Goal: Information Seeking & Learning: Find specific fact

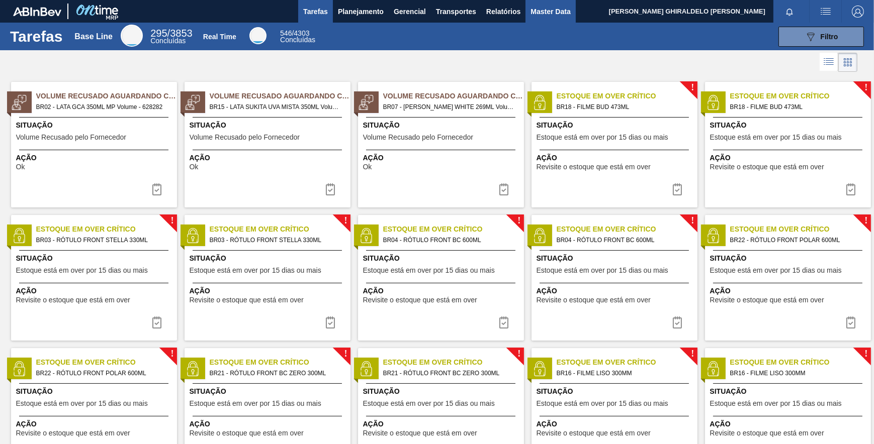
click at [540, 15] on span "Master Data" at bounding box center [550, 12] width 40 height 12
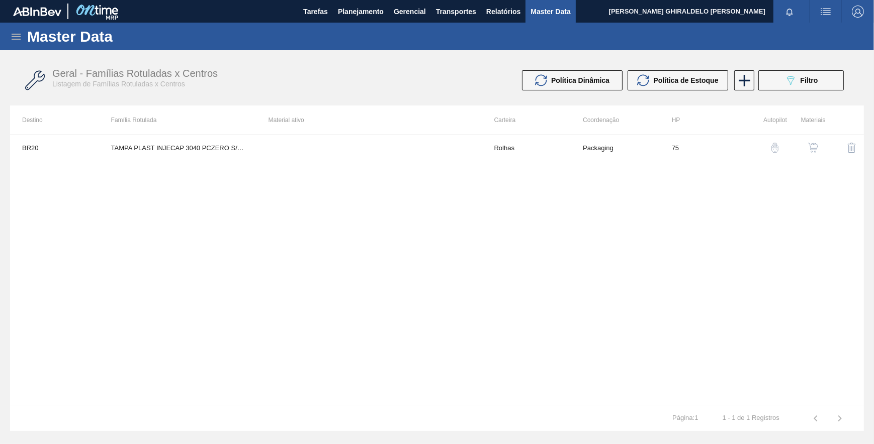
click at [18, 35] on icon at bounding box center [16, 37] width 12 height 12
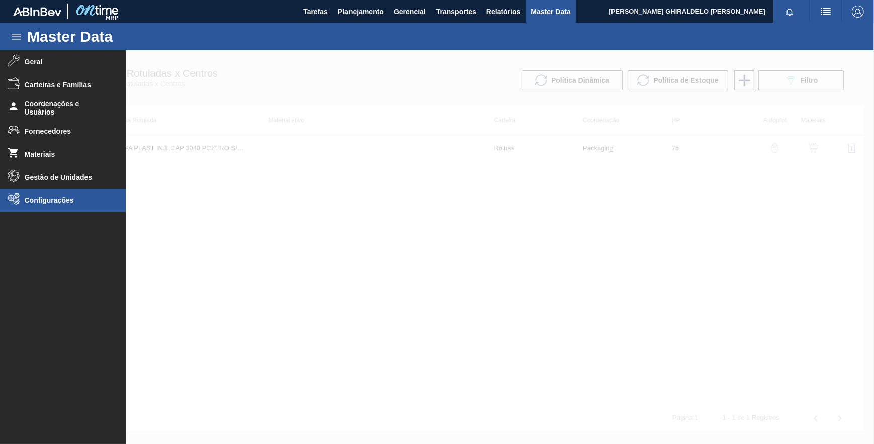
click at [37, 201] on span "Configurações" at bounding box center [66, 201] width 83 height 8
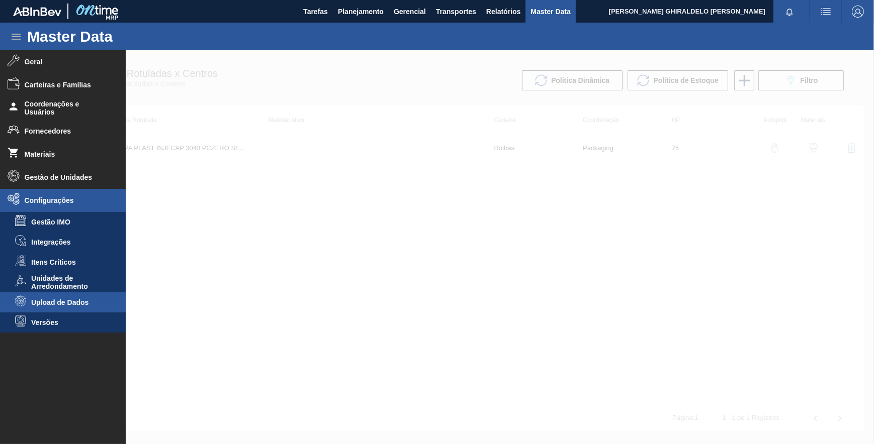
click at [91, 302] on span "Upload de Dados" at bounding box center [69, 303] width 77 height 8
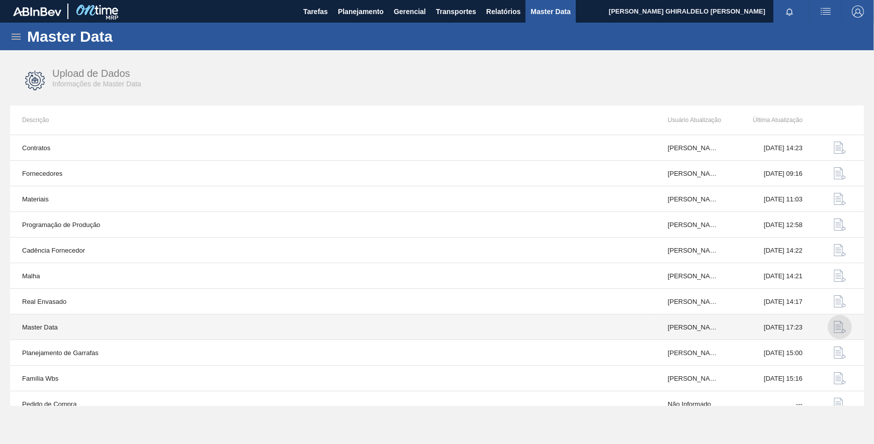
click at [833, 327] on img "button" at bounding box center [839, 327] width 12 height 12
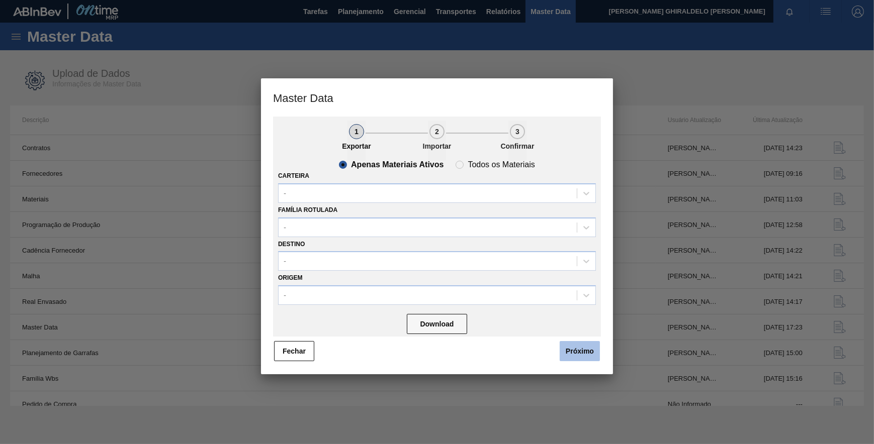
click at [585, 351] on button "Próximo" at bounding box center [579, 351] width 40 height 20
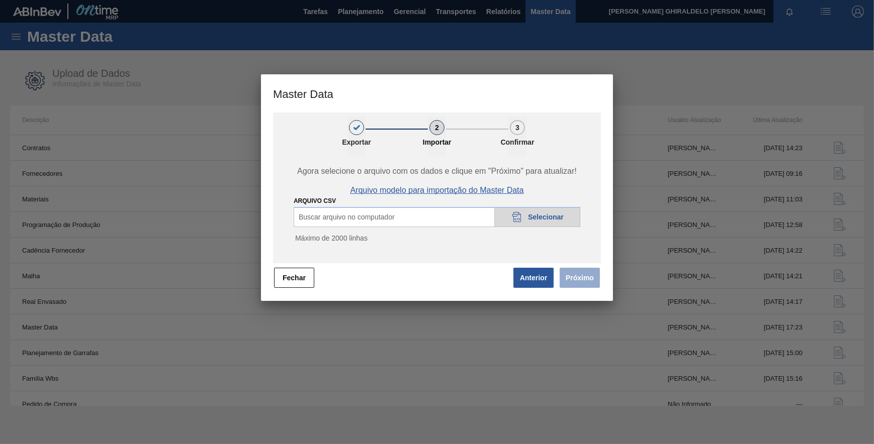
click at [445, 193] on span "Arquivo modelo para importação do Master Data" at bounding box center [436, 190] width 173 height 9
click at [543, 218] on span "Selecionar" at bounding box center [546, 217] width 36 height 8
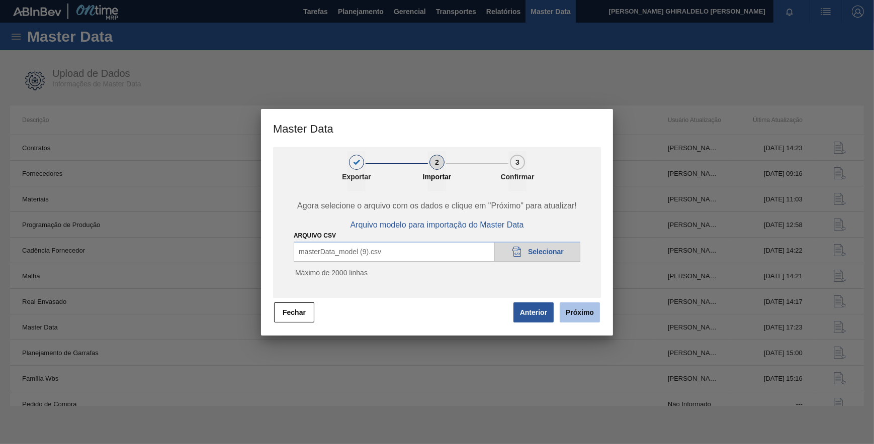
click at [584, 308] on button "Próximo" at bounding box center [579, 313] width 40 height 20
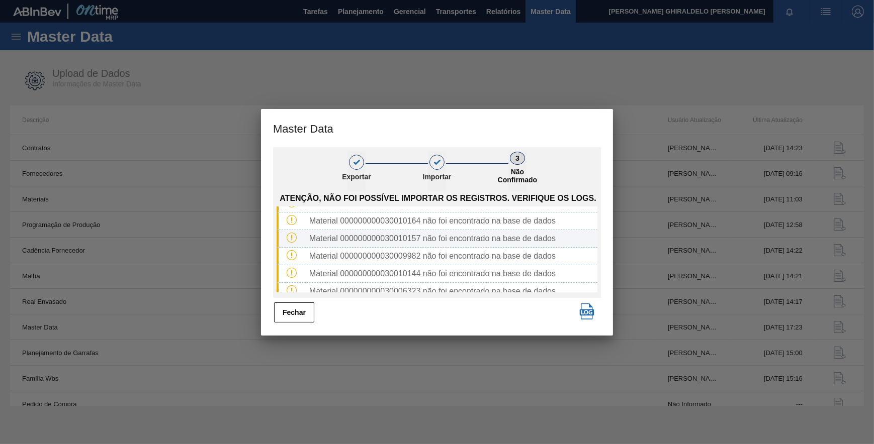
scroll to position [45, 0]
drag, startPoint x: 419, startPoint y: 256, endPoint x: 386, endPoint y: 260, distance: 32.9
click at [386, 260] on div "Material 000000000030010144 não foi encontrado na base de dados" at bounding box center [451, 258] width 292 height 9
copy div "30010144"
drag, startPoint x: 303, startPoint y: 310, endPoint x: 271, endPoint y: 276, distance: 45.9
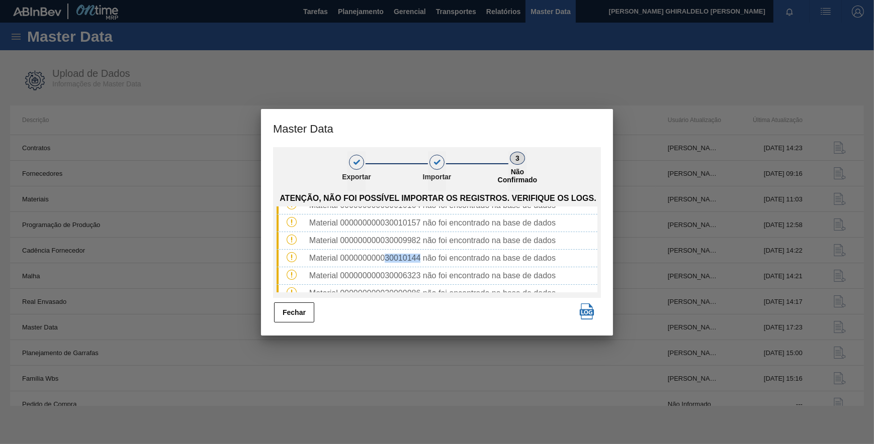
click at [302, 310] on button "Fechar" at bounding box center [294, 313] width 40 height 20
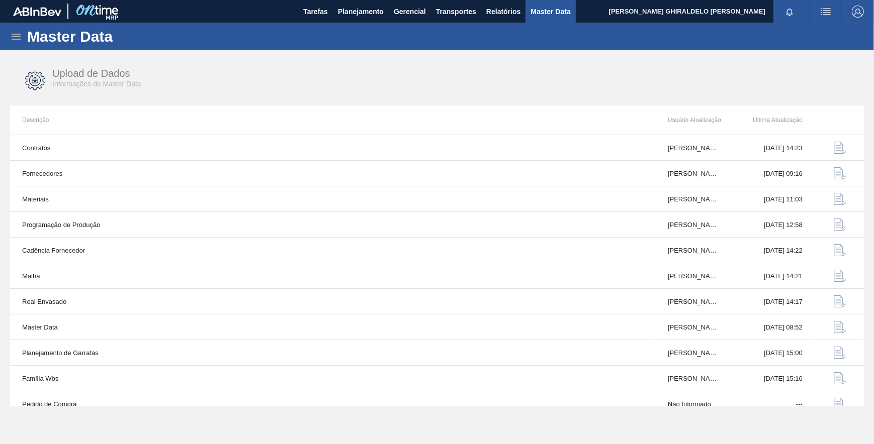
click at [19, 42] on div "Master Data" at bounding box center [437, 37] width 874 height 28
click at [11, 41] on icon at bounding box center [16, 37] width 12 height 12
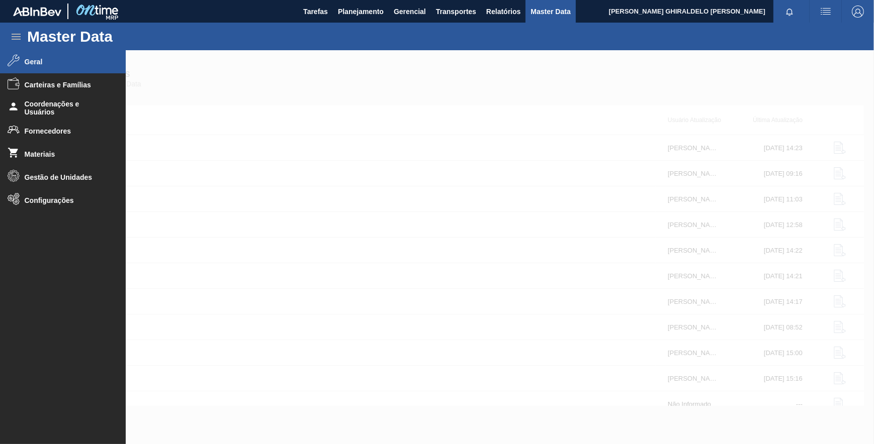
click at [35, 66] on li "Geral" at bounding box center [63, 61] width 126 height 23
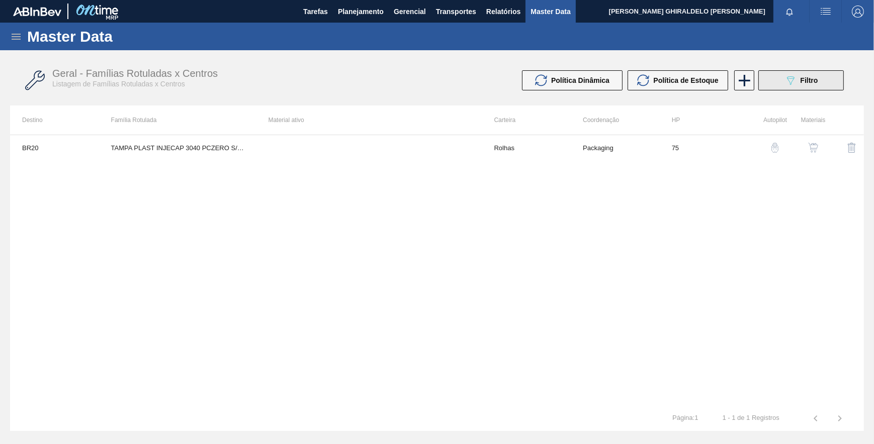
click at [819, 78] on button "089F7B8B-B2A5-4AFE-B5C0-19BA573D28AC Filtro" at bounding box center [800, 80] width 85 height 20
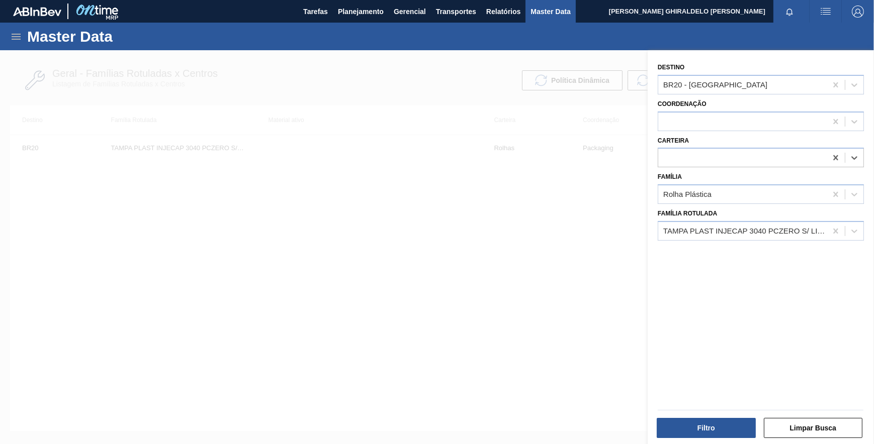
drag, startPoint x: 836, startPoint y: 154, endPoint x: 833, endPoint y: 173, distance: 19.8
click at [836, 155] on icon at bounding box center [835, 158] width 10 height 10
click at [833, 192] on icon at bounding box center [835, 194] width 10 height 10
click at [833, 83] on icon at bounding box center [835, 84] width 5 height 5
click at [835, 231] on icon at bounding box center [835, 231] width 5 height 5
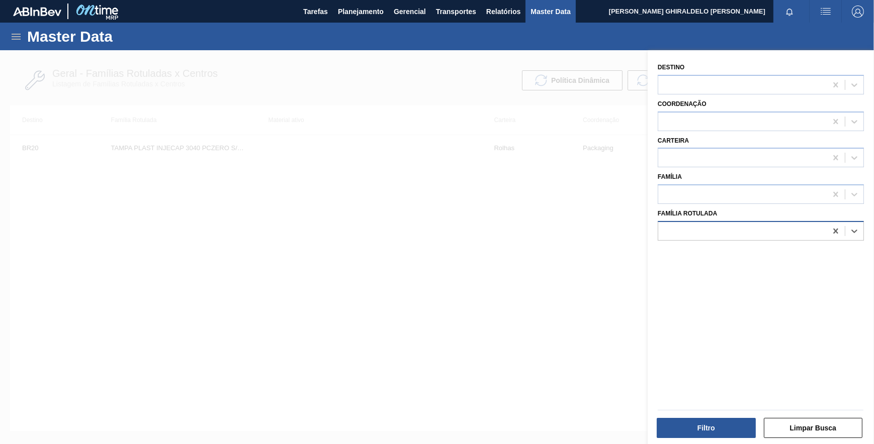
paste Rotulada "30010144"
type Rotulada "30010144"
click at [769, 226] on div at bounding box center [742, 231] width 168 height 15
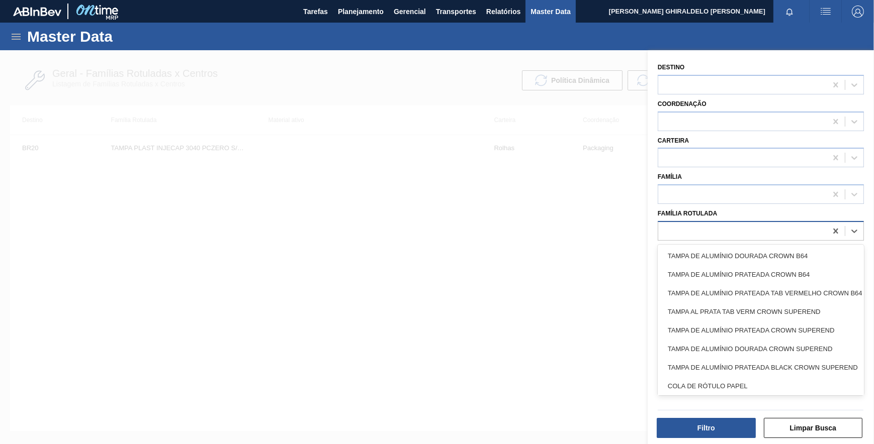
paste Rotulada "CARBONATO DE SÓDIO"
type Rotulada "CARBONATO DE SÓDIO"
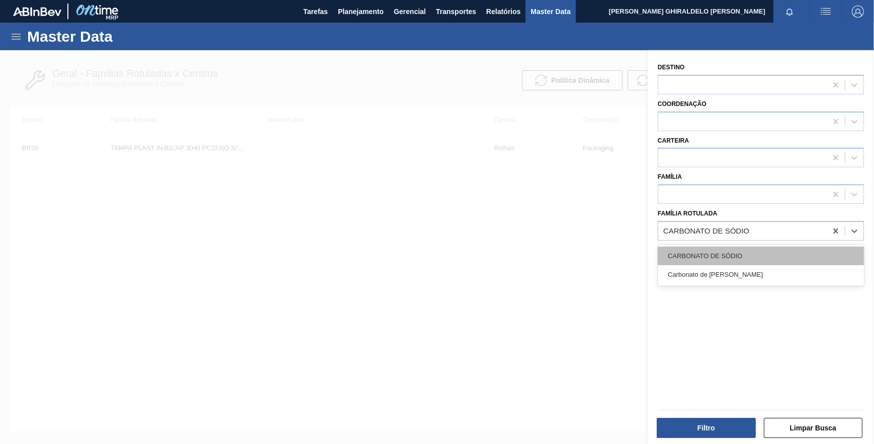
click at [755, 252] on div "CARBONATO DE SÓDIO" at bounding box center [760, 256] width 206 height 19
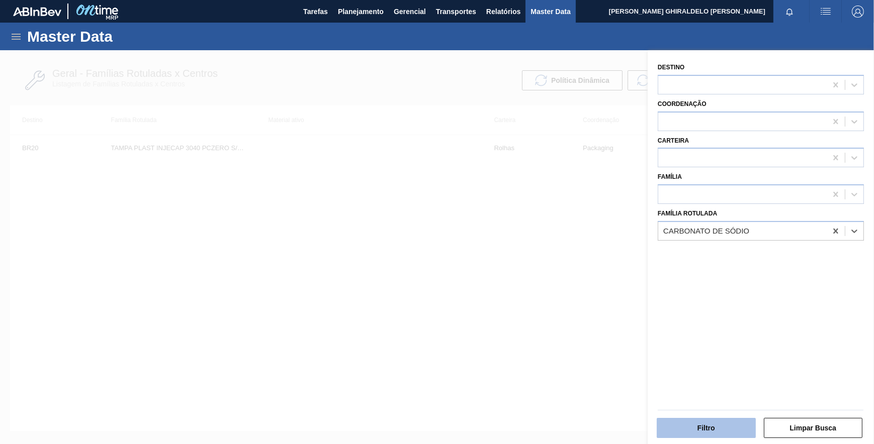
click at [717, 426] on button "Filtro" at bounding box center [705, 428] width 99 height 20
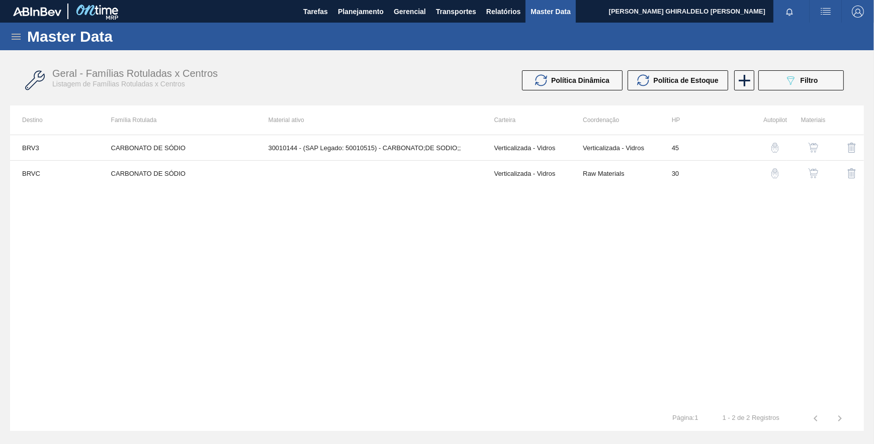
click at [813, 173] on img "button" at bounding box center [813, 173] width 10 height 10
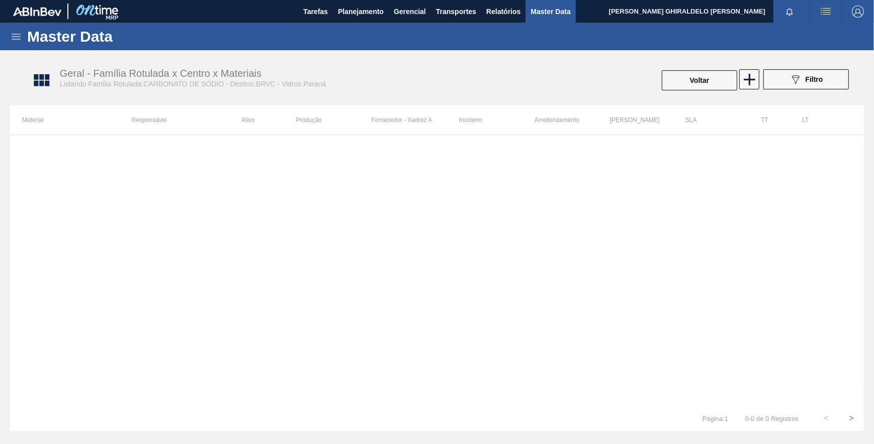
click at [759, 76] on div "089F7B8B-B2A5-4AFE-B5C0-19BA573D28AC Filtro" at bounding box center [806, 80] width 96 height 22
click at [753, 76] on icon at bounding box center [749, 80] width 20 height 20
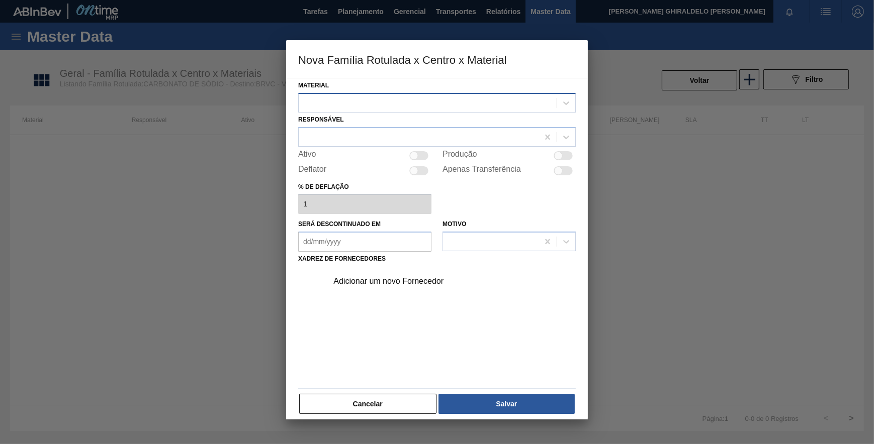
click at [457, 107] on div at bounding box center [428, 103] width 258 height 15
drag, startPoint x: 490, startPoint y: 361, endPoint x: 497, endPoint y: 265, distance: 96.8
click at [491, 361] on div "Adicionar um novo Fornecedor" at bounding box center [436, 325] width 277 height 118
click at [491, 101] on div at bounding box center [428, 103] width 258 height 15
drag, startPoint x: 411, startPoint y: 318, endPoint x: 412, endPoint y: 307, distance: 11.2
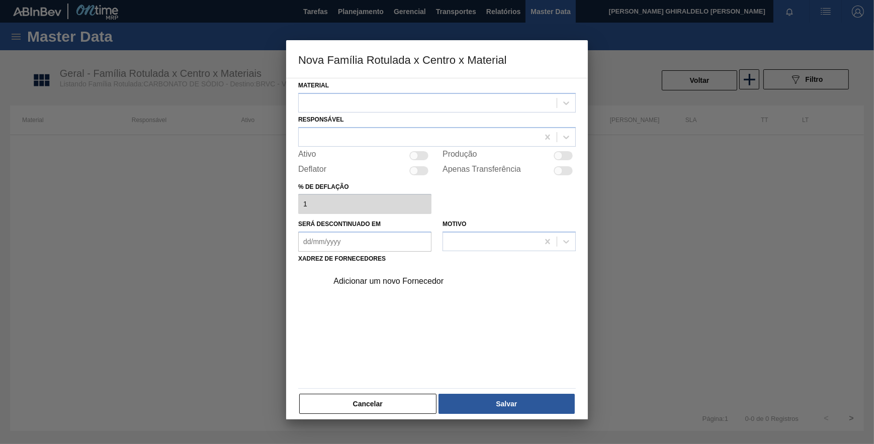
click at [411, 312] on div "Adicionar um novo Fornecedor" at bounding box center [436, 325] width 277 height 118
click at [397, 133] on div at bounding box center [419, 137] width 240 height 15
click at [397, 109] on div at bounding box center [428, 103] width 258 height 15
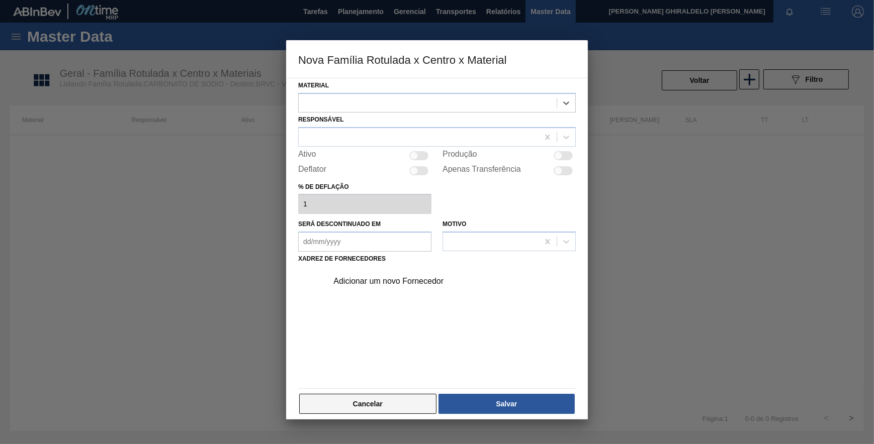
click at [369, 409] on button "Cancelar" at bounding box center [367, 404] width 137 height 20
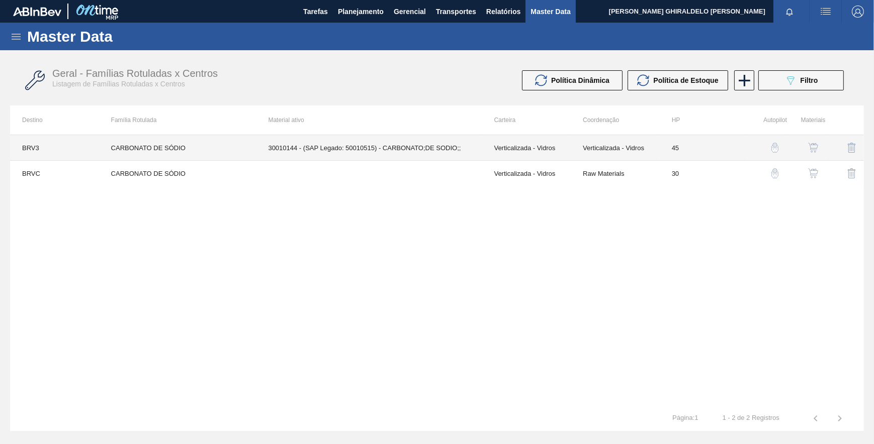
click at [332, 149] on td "30010144 - (SAP Legado: 50010515) - CARBONATO;DE SODIO;;" at bounding box center [369, 148] width 226 height 26
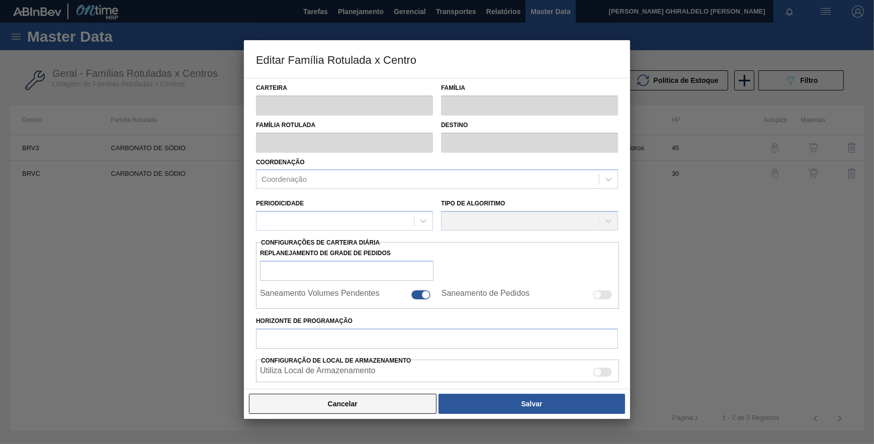
click at [336, 404] on button "Cancelar" at bounding box center [342, 404] width 187 height 20
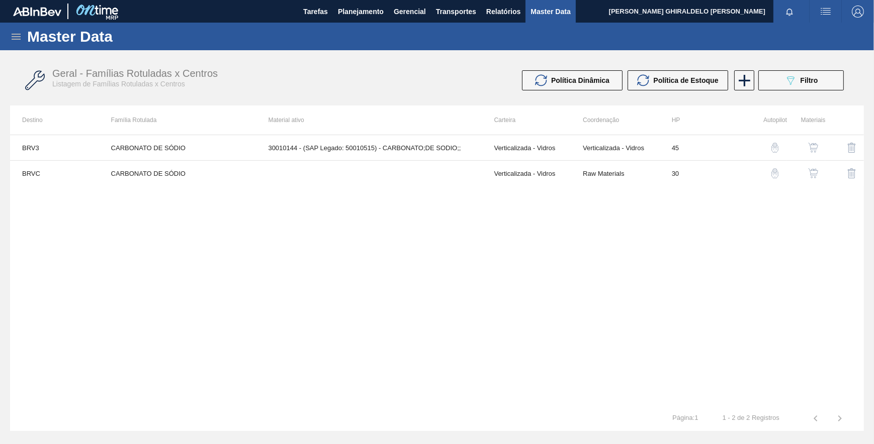
click at [269, 229] on div "BRV3 CARBONATO DE SÓDIO 30010144 - (SAP Legado: 50010515) - CARBONATO;DE SODIO;…" at bounding box center [436, 270] width 853 height 271
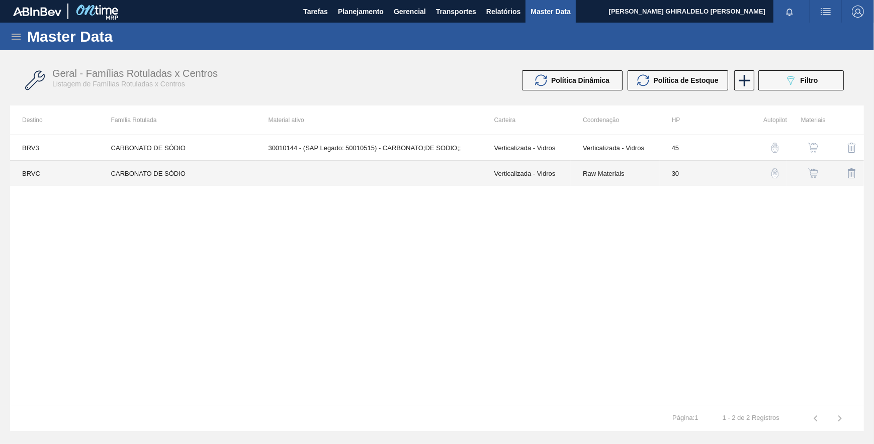
click at [294, 172] on td at bounding box center [369, 174] width 226 height 26
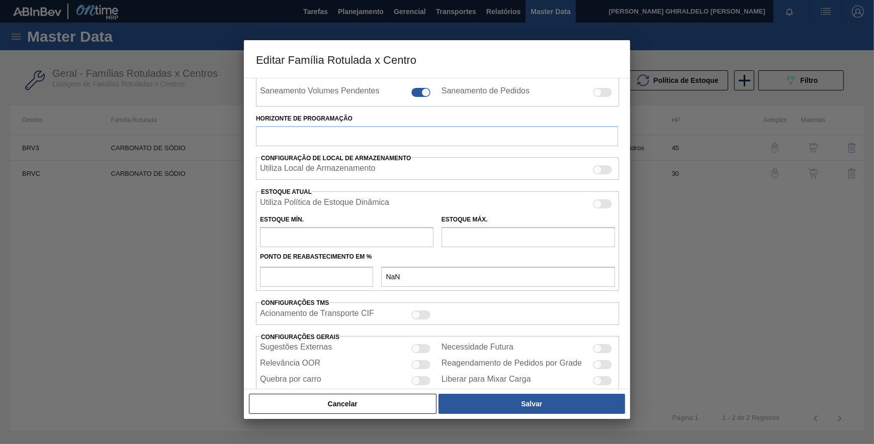
scroll to position [228, 0]
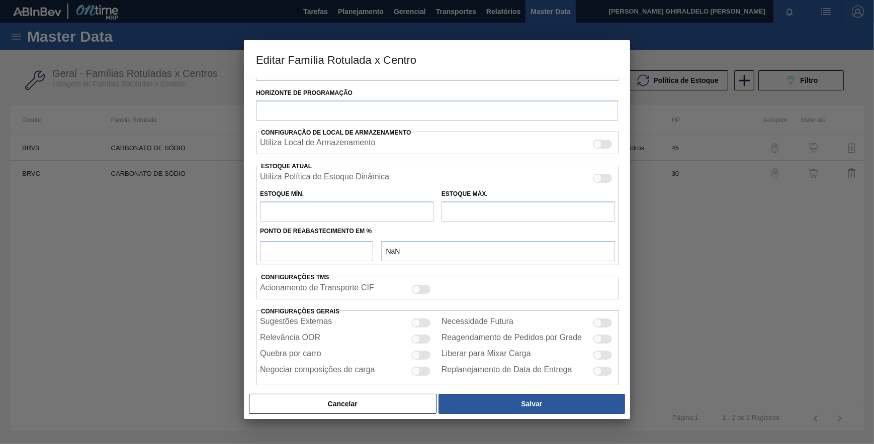
click at [407, 398] on button "Cancelar" at bounding box center [342, 404] width 187 height 20
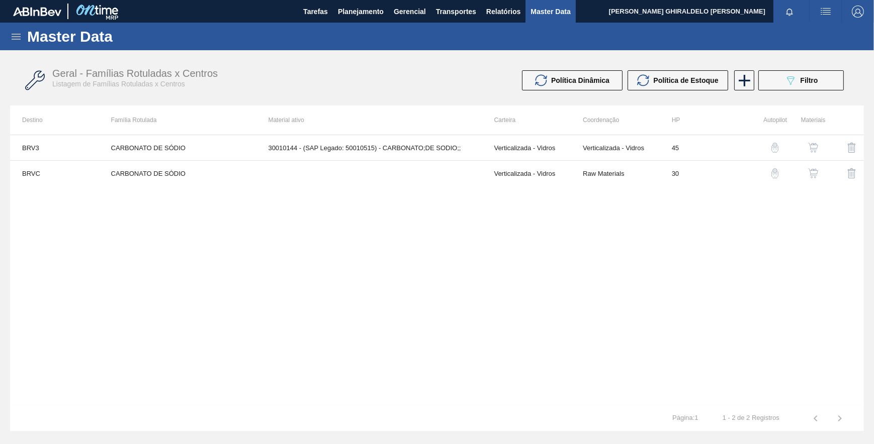
click at [815, 169] on img "button" at bounding box center [813, 173] width 10 height 10
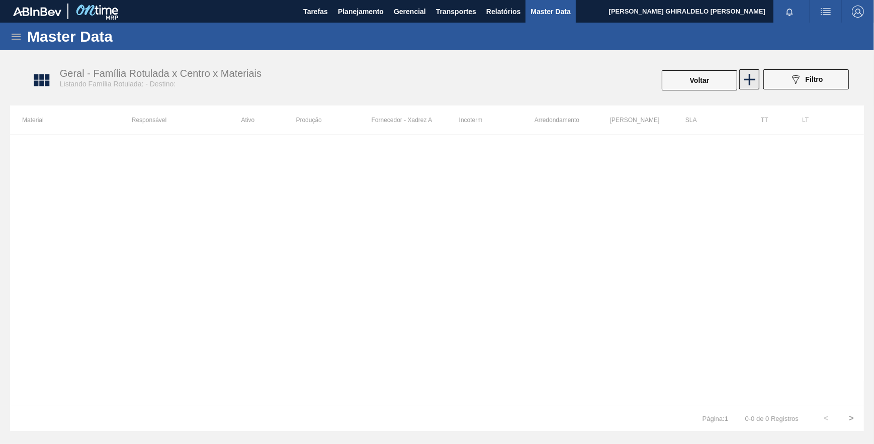
click at [755, 80] on icon at bounding box center [749, 80] width 20 height 20
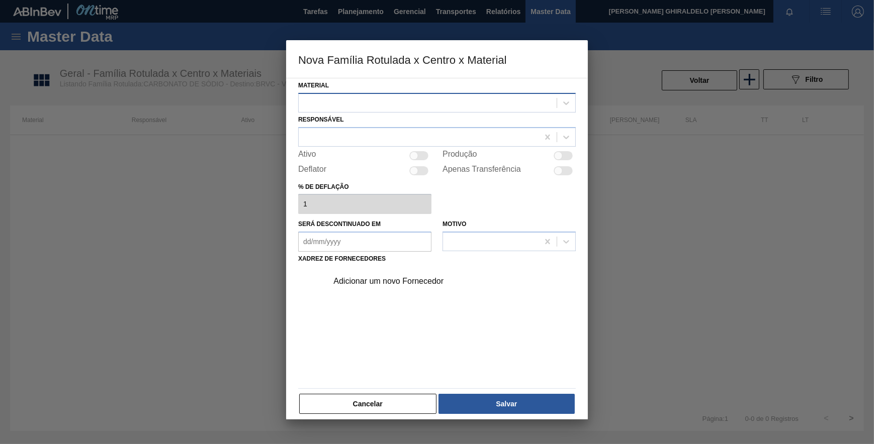
click at [451, 105] on div at bounding box center [428, 103] width 258 height 15
click at [356, 397] on button "Cancelar" at bounding box center [367, 404] width 137 height 20
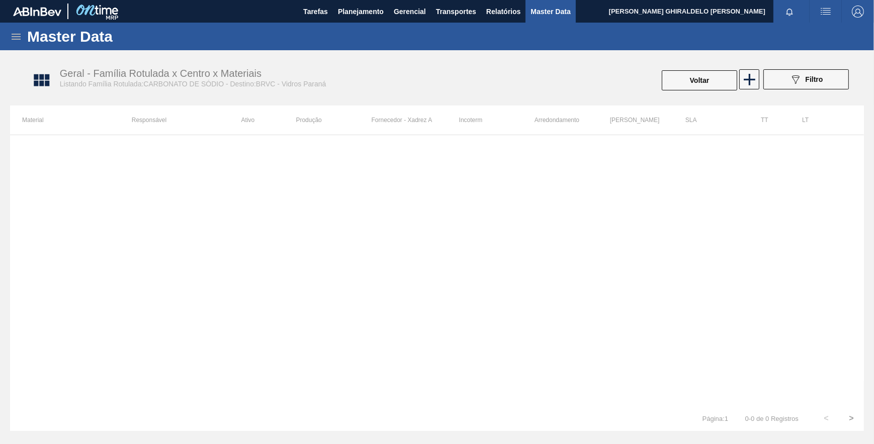
click at [11, 37] on icon at bounding box center [16, 37] width 12 height 12
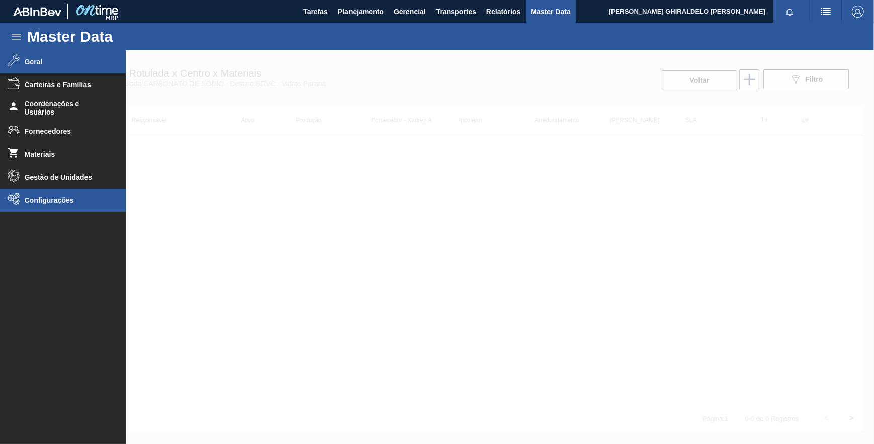
click at [48, 197] on span "Configurações" at bounding box center [66, 201] width 83 height 8
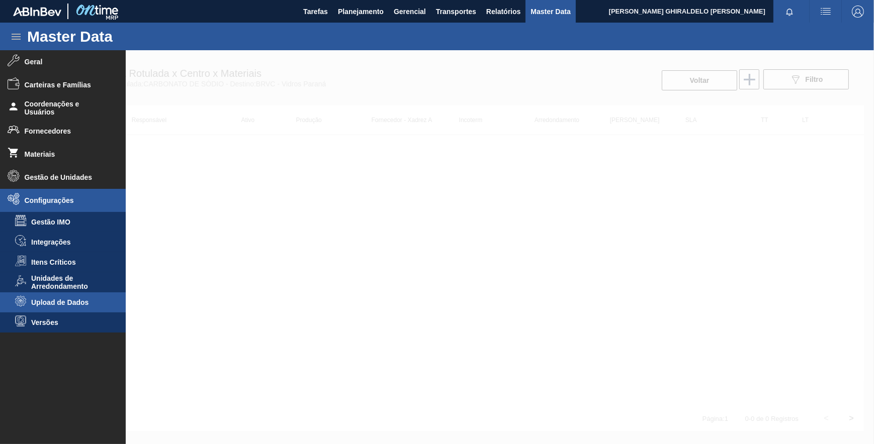
click at [79, 300] on span "Upload de Dados" at bounding box center [69, 303] width 77 height 8
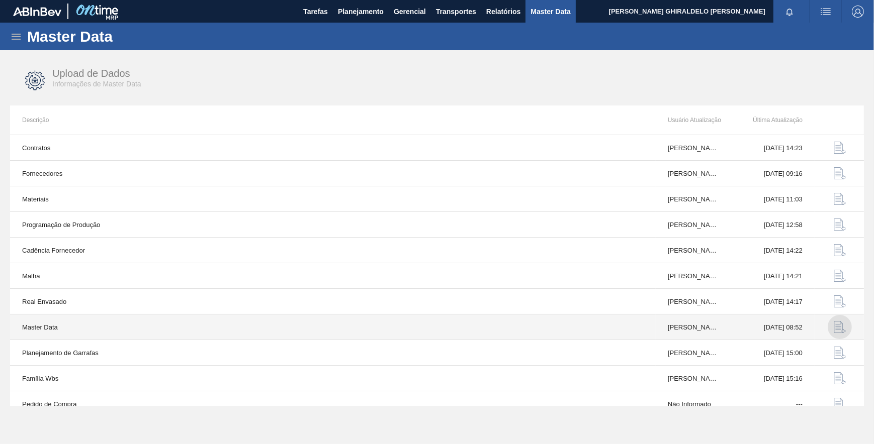
click at [839, 331] on img "button" at bounding box center [839, 327] width 12 height 12
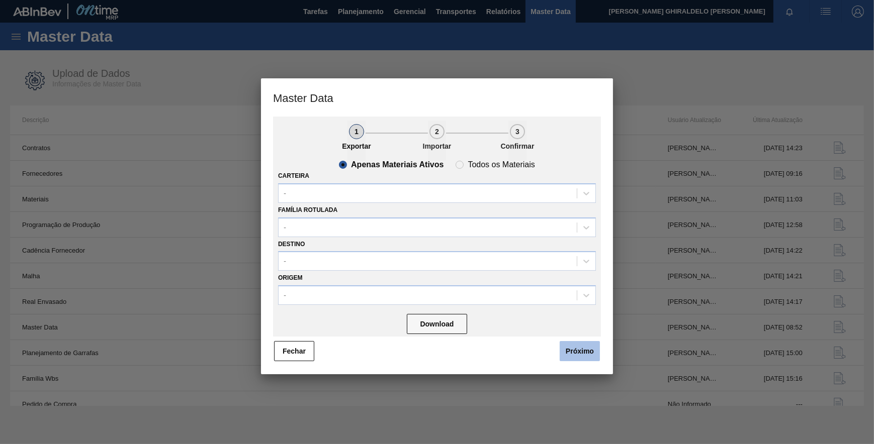
click at [579, 347] on button "Próximo" at bounding box center [579, 351] width 40 height 20
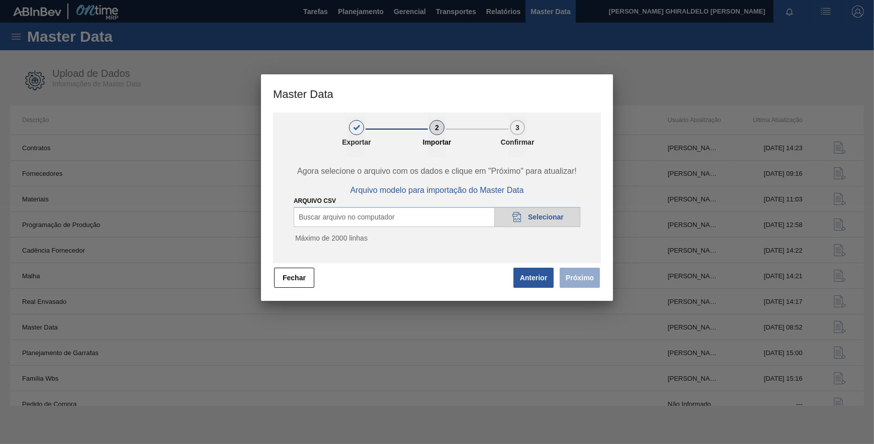
click at [518, 216] on icon "20DAD902-3625-4257-8FDA-0C0CB19E2A3D" at bounding box center [517, 217] width 12 height 12
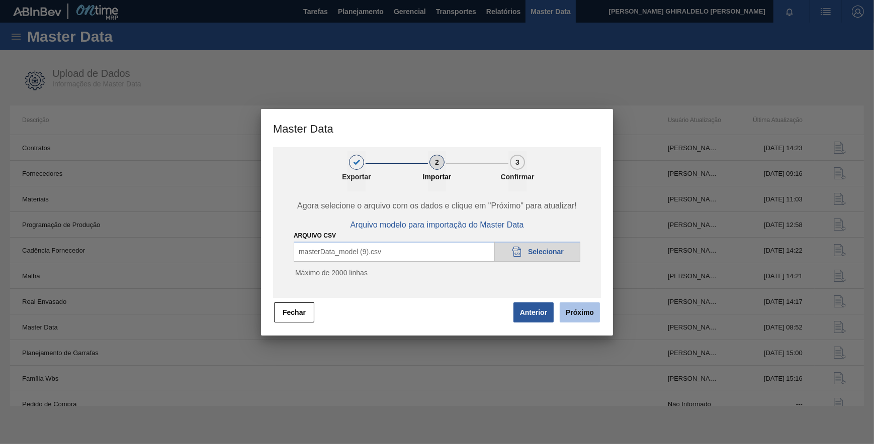
click at [588, 308] on button "Próximo" at bounding box center [579, 313] width 40 height 20
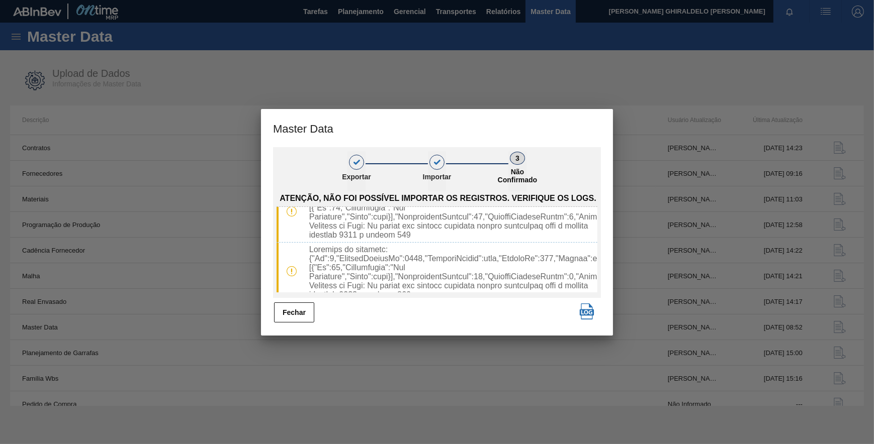
scroll to position [468, 0]
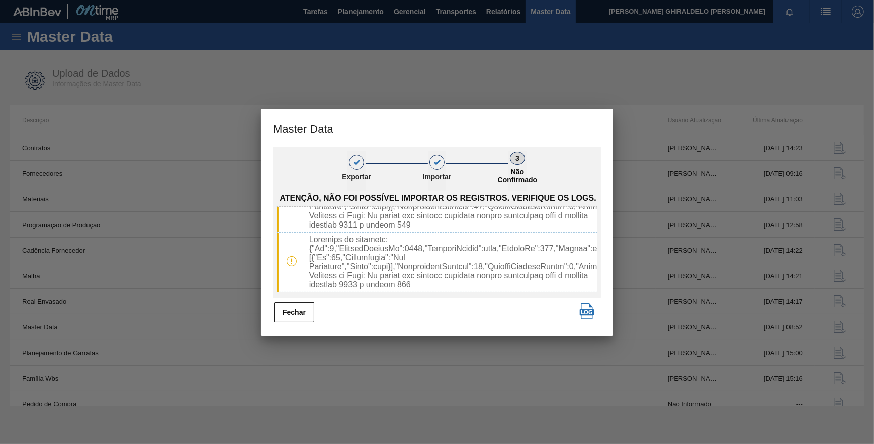
click at [590, 308] on img "button" at bounding box center [587, 312] width 16 height 16
drag, startPoint x: 307, startPoint y: 312, endPoint x: 301, endPoint y: 301, distance: 12.6
click at [307, 312] on button "Fechar" at bounding box center [294, 313] width 40 height 20
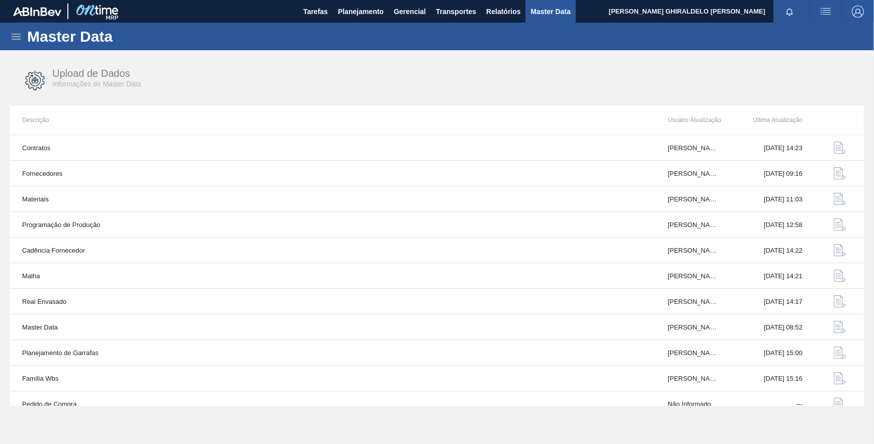
click at [16, 34] on icon at bounding box center [16, 37] width 9 height 6
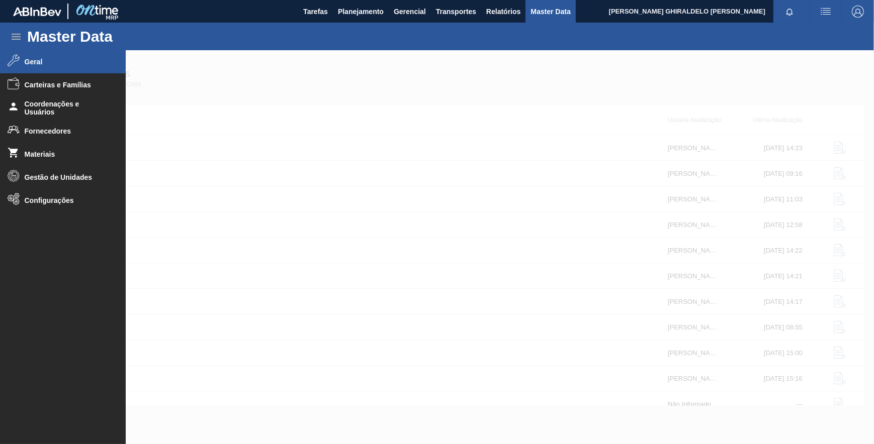
click at [38, 60] on span "Geral" at bounding box center [66, 62] width 83 height 8
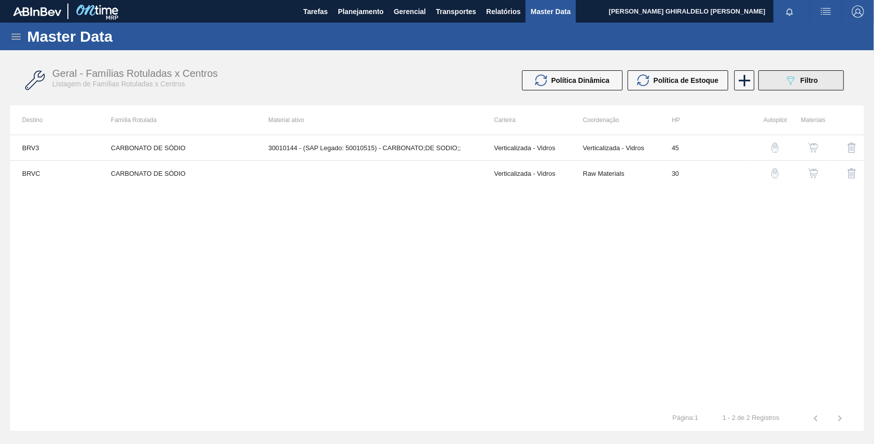
click at [810, 73] on button "089F7B8B-B2A5-4AFE-B5C0-19BA573D28AC Filtro" at bounding box center [800, 80] width 85 height 20
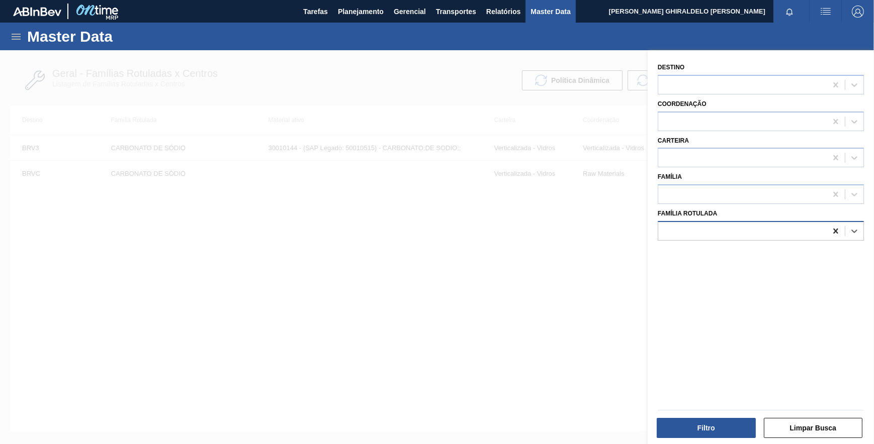
click at [838, 230] on icon at bounding box center [835, 231] width 10 height 10
paste Rotulada "AREIA QUARTZOSA"
type Rotulada "AREIA QUARTZOSA"
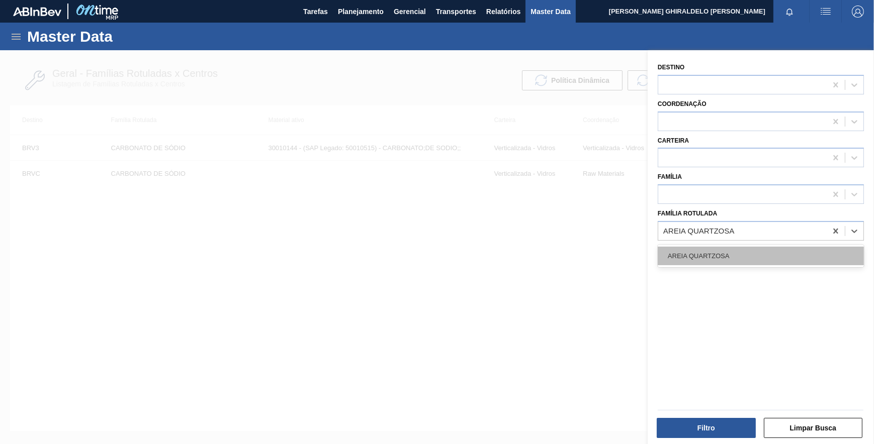
click at [676, 254] on div "AREIA QUARTZOSA" at bounding box center [760, 256] width 206 height 19
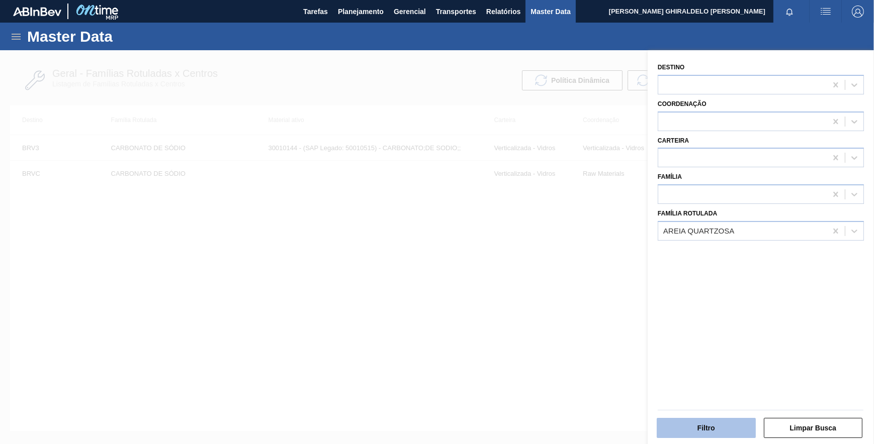
click at [704, 422] on button "Filtro" at bounding box center [705, 428] width 99 height 20
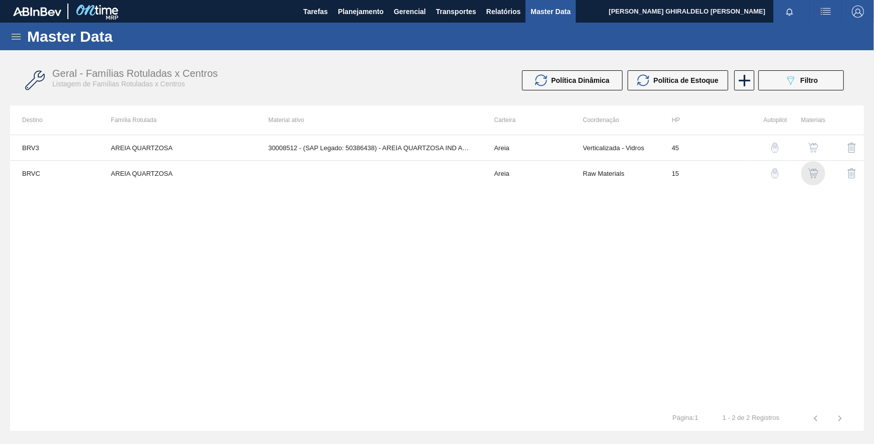
click at [807, 175] on div "button" at bounding box center [813, 173] width 12 height 10
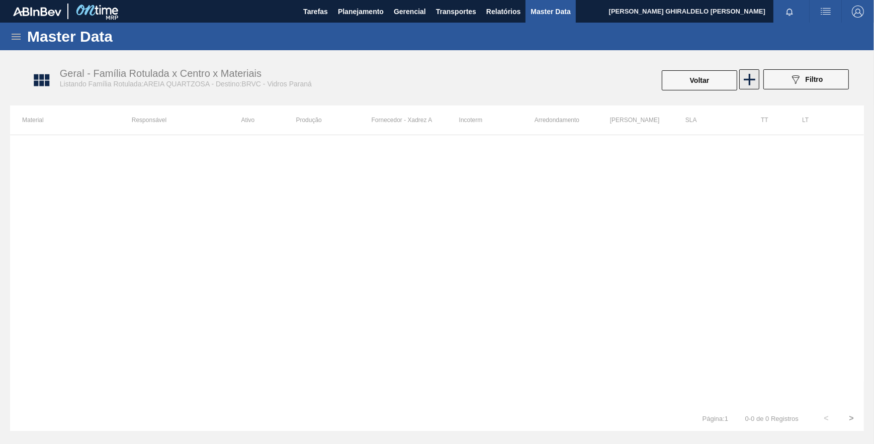
click at [753, 80] on icon at bounding box center [749, 80] width 20 height 20
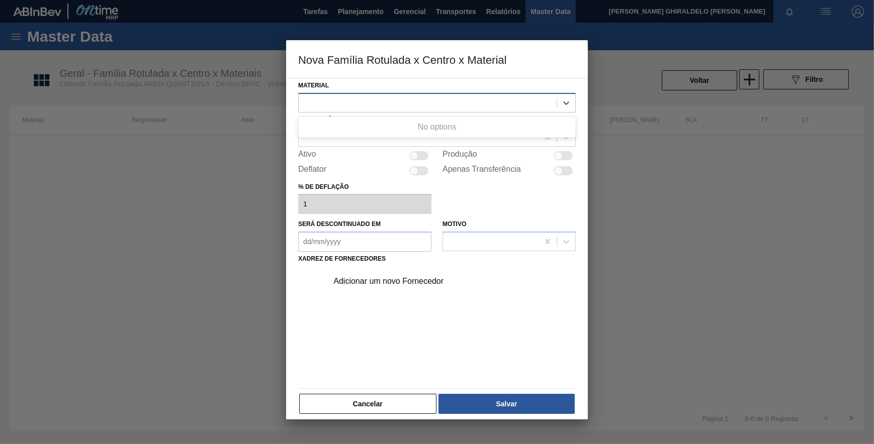
click at [418, 107] on div at bounding box center [428, 103] width 258 height 15
click at [361, 395] on button "Cancelar" at bounding box center [367, 404] width 137 height 20
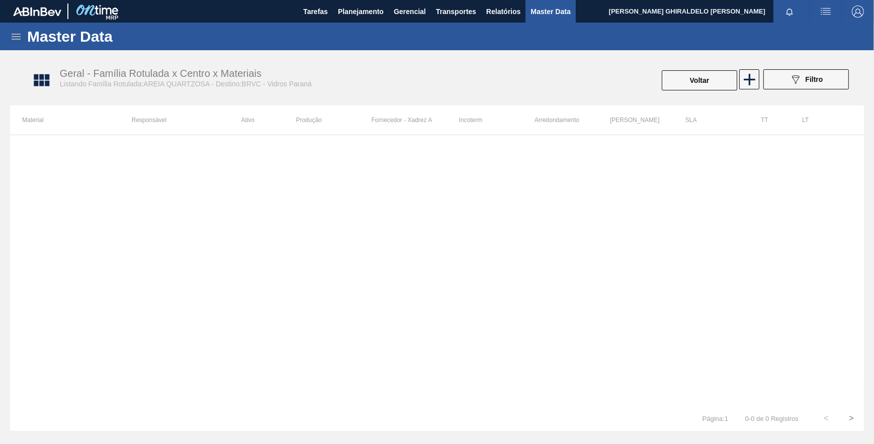
drag, startPoint x: 611, startPoint y: 172, endPoint x: 450, endPoint y: 143, distance: 163.6
click at [596, 173] on div at bounding box center [436, 270] width 853 height 271
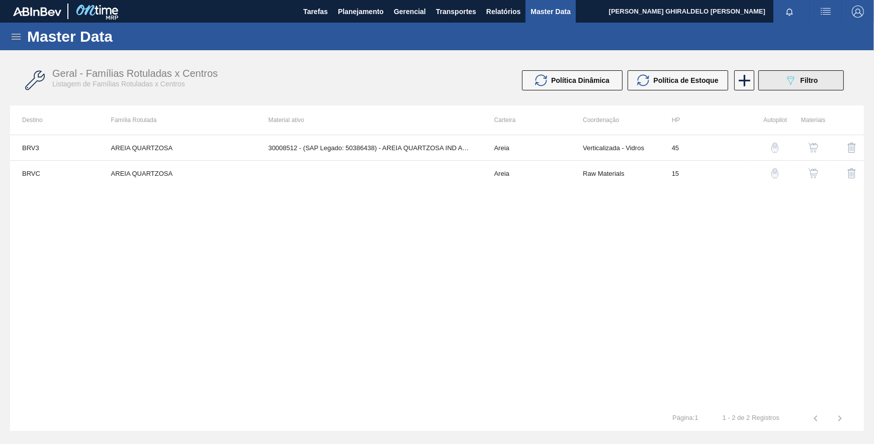
click at [786, 79] on icon "089F7B8B-B2A5-4AFE-B5C0-19BA573D28AC" at bounding box center [790, 80] width 12 height 12
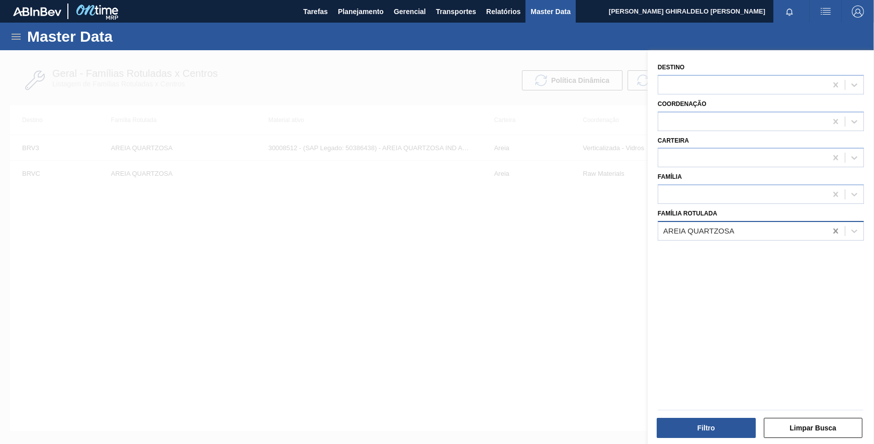
click at [834, 230] on icon at bounding box center [835, 231] width 5 height 5
paste Rotulada "FITA PLAST VERDE 12 MM 0,63 MM 2000 M"
type Rotulada "FITA PLAST VERDE 12 MM 0,63 MM 2000 M"
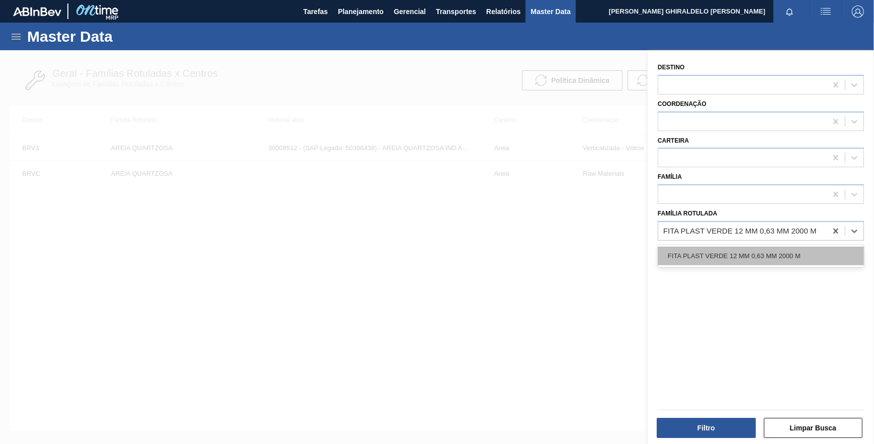
click at [748, 258] on div "FITA PLAST VERDE 12 MM 0,63 MM 2000 M" at bounding box center [760, 256] width 206 height 19
drag, startPoint x: 728, startPoint y: 428, endPoint x: 735, endPoint y: 381, distance: 47.8
click at [728, 427] on button "Filtro" at bounding box center [705, 428] width 99 height 20
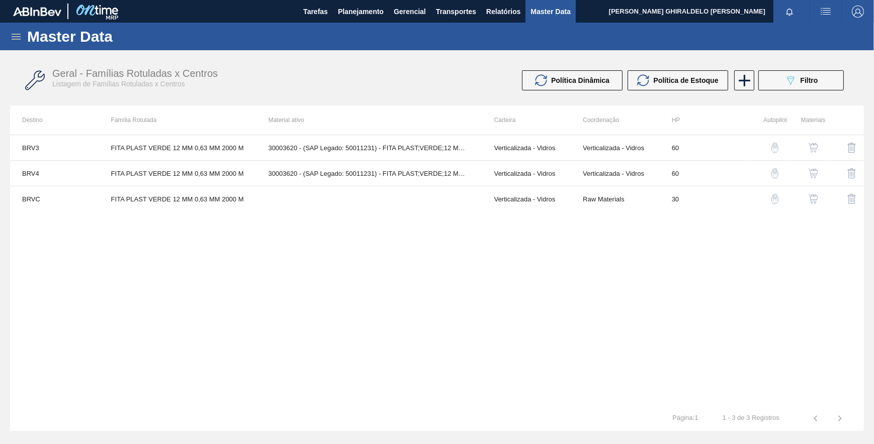
click at [811, 201] on img "button" at bounding box center [813, 199] width 10 height 10
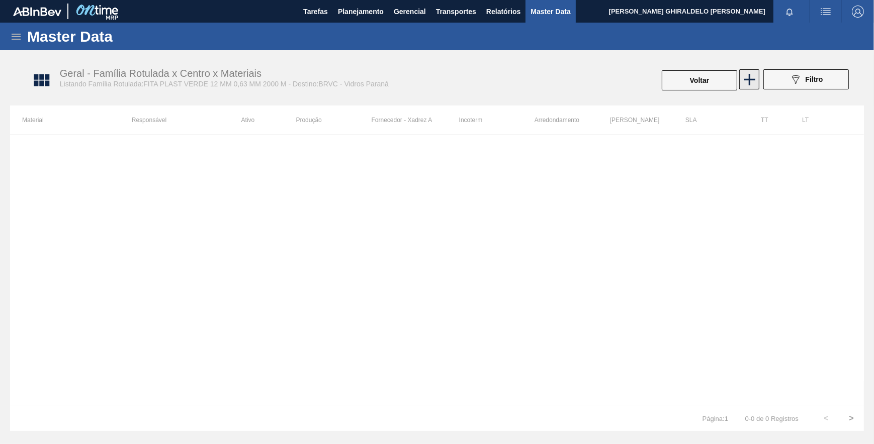
click at [750, 76] on icon at bounding box center [749, 80] width 20 height 20
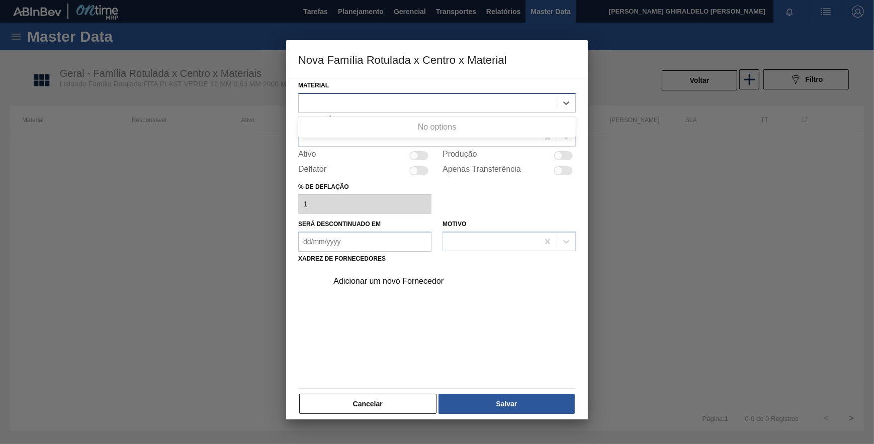
click at [484, 100] on div at bounding box center [428, 103] width 258 height 15
click at [342, 397] on button "Cancelar" at bounding box center [367, 404] width 137 height 20
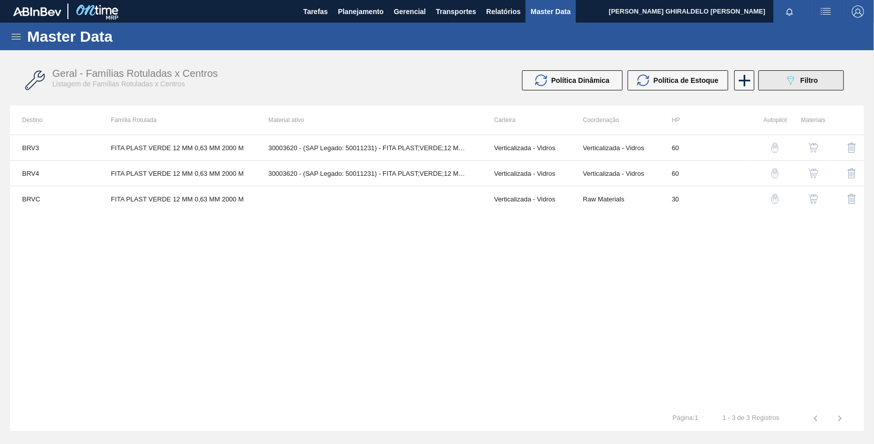
click at [806, 82] on span "Filtro" at bounding box center [809, 80] width 18 height 8
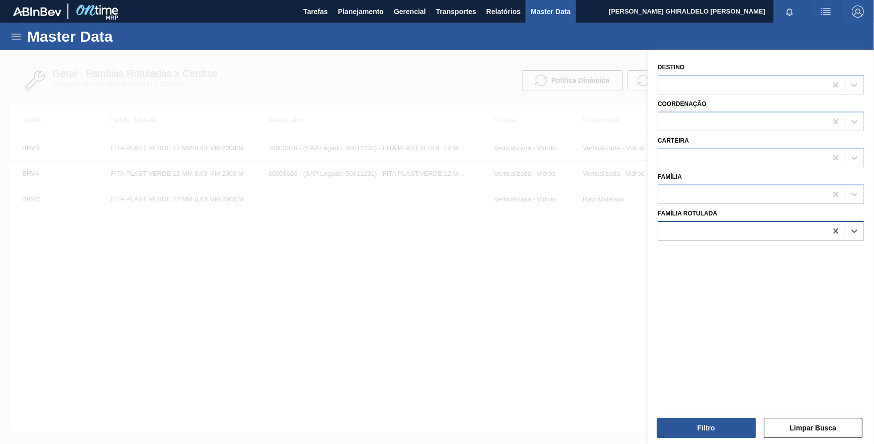
drag, startPoint x: 833, startPoint y: 231, endPoint x: 807, endPoint y: 231, distance: 26.6
click at [834, 232] on icon at bounding box center [835, 231] width 10 height 10
paste Rotulada "FELDSPATO GA01 FLINT"
type Rotulada "FELDSPATO GA01 FLINT"
drag, startPoint x: 721, startPoint y: 253, endPoint x: 729, endPoint y: 330, distance: 77.9
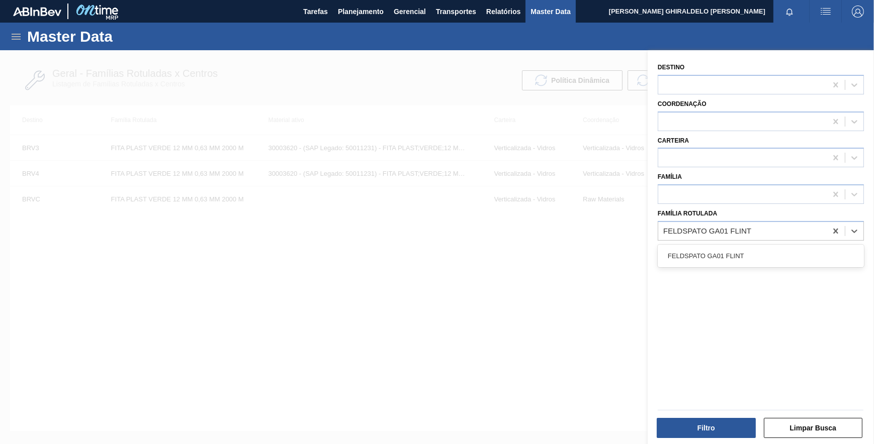
click at [720, 255] on div "FELDSPATO GA01 FLINT" at bounding box center [760, 256] width 206 height 19
click at [719, 426] on button "Filtro" at bounding box center [705, 428] width 99 height 20
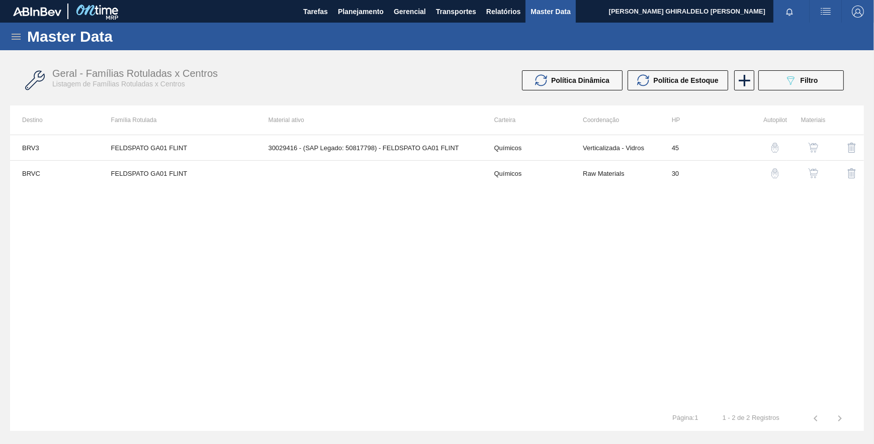
click at [809, 173] on img "button" at bounding box center [813, 173] width 10 height 10
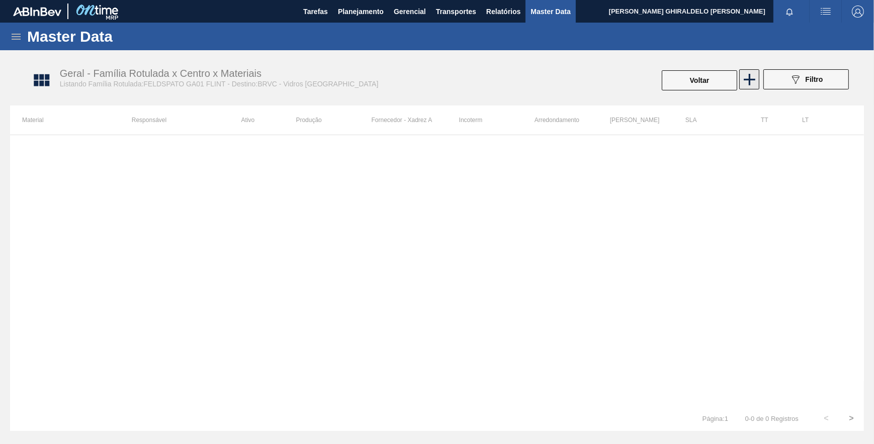
click at [751, 77] on icon at bounding box center [749, 80] width 20 height 20
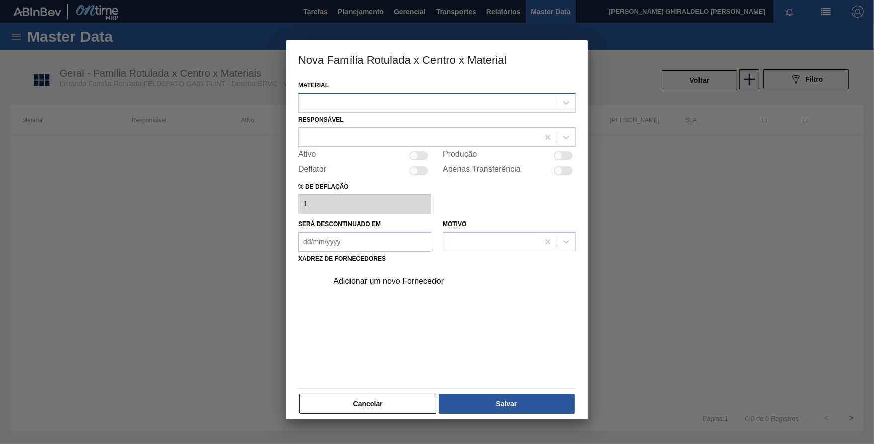
click at [534, 105] on div at bounding box center [428, 103] width 258 height 15
drag, startPoint x: 339, startPoint y: 398, endPoint x: 339, endPoint y: 390, distance: 8.1
click at [339, 397] on button "Cancelar" at bounding box center [367, 404] width 137 height 20
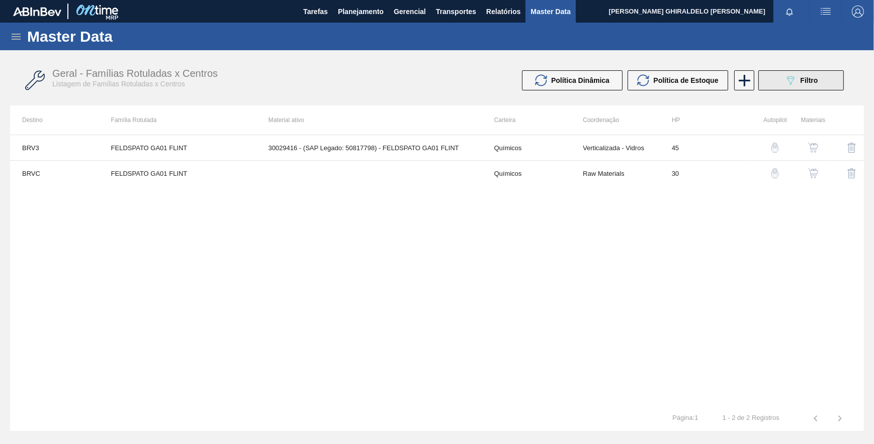
click at [795, 80] on icon "089F7B8B-B2A5-4AFE-B5C0-19BA573D28AC" at bounding box center [790, 80] width 12 height 12
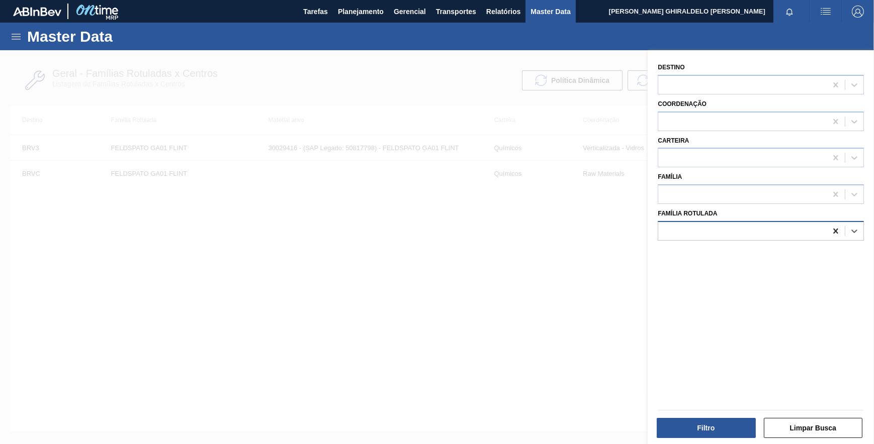
click at [834, 229] on icon at bounding box center [835, 231] width 10 height 10
paste Rotulada "FILME STRETCH;500 MM;25 MICRA;;FILMESTRE"
type Rotulada "FILME STRETCH;500 MM;25 MICRA;;FILMESTRE"
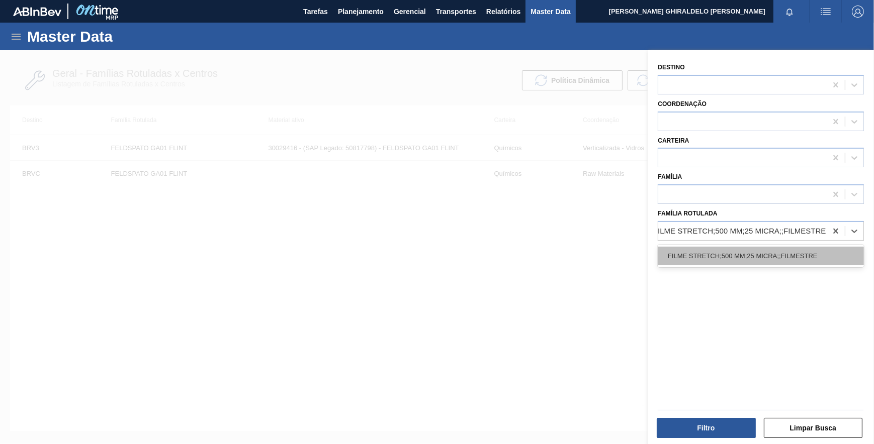
click at [758, 256] on div "FILME STRETCH;500 MM;25 MICRA;;FILMESTRE" at bounding box center [760, 256] width 206 height 19
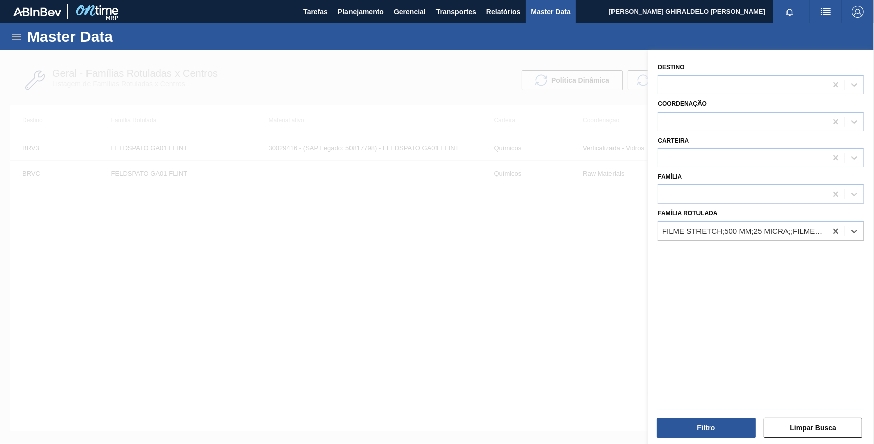
scroll to position [0, 1]
click at [724, 434] on button "Filtro" at bounding box center [705, 428] width 99 height 20
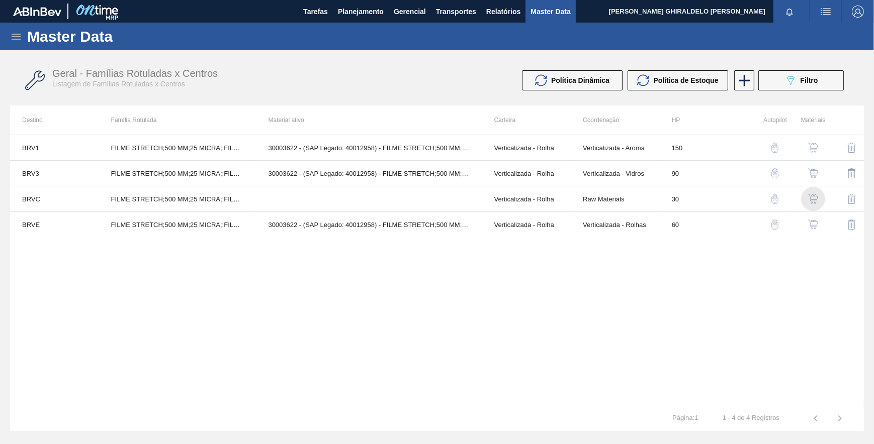
click at [814, 196] on img "button" at bounding box center [813, 199] width 10 height 10
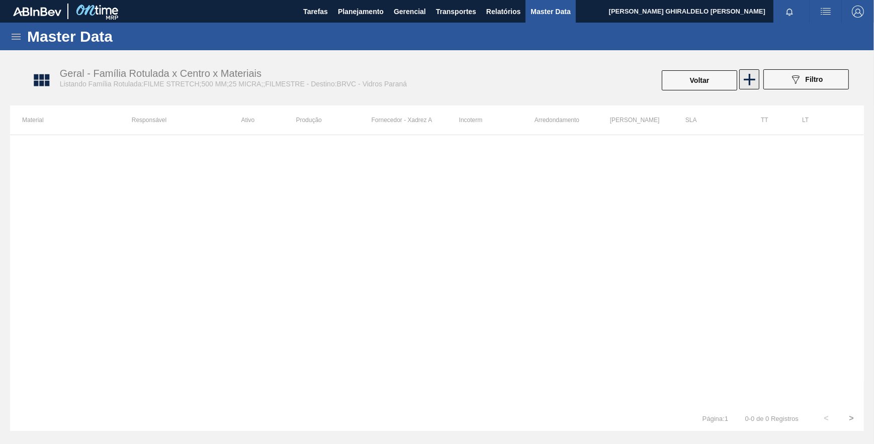
click at [748, 77] on icon at bounding box center [749, 80] width 20 height 20
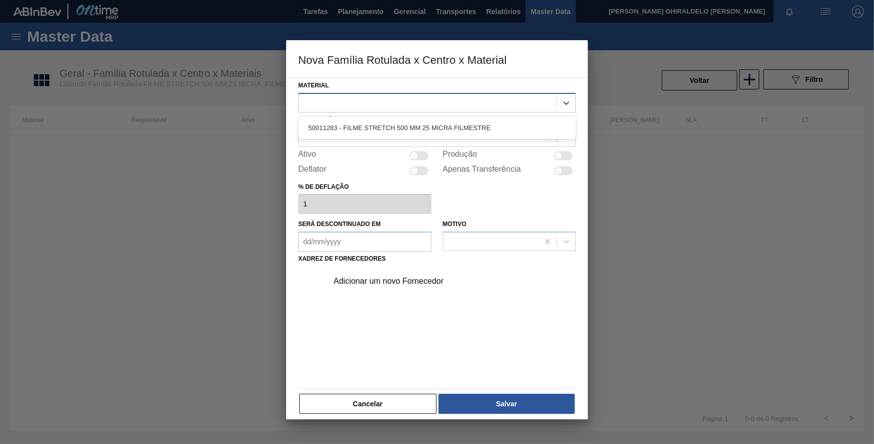
click at [512, 109] on div at bounding box center [428, 103] width 258 height 15
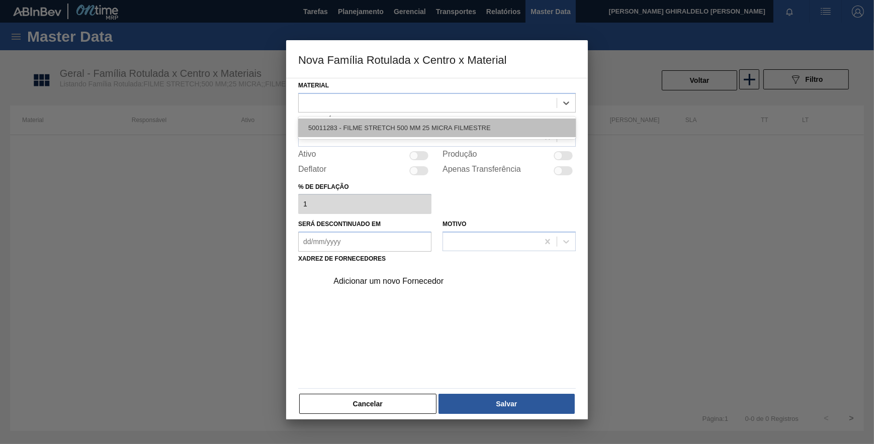
click at [482, 127] on div "50011283 - FILME STRETCH 500 MM 25 MICRA FILMESTRE" at bounding box center [436, 128] width 277 height 19
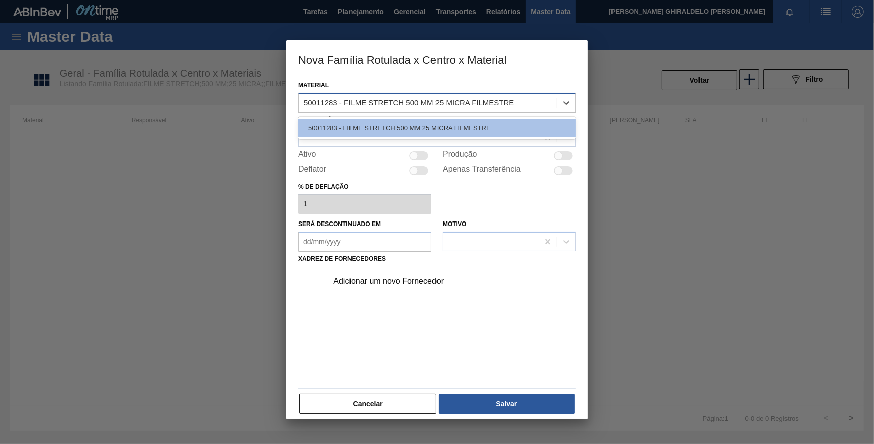
click at [324, 103] on div "50011283 - FILME STRETCH 500 MM 25 MICRA FILMESTRE" at bounding box center [409, 103] width 210 height 9
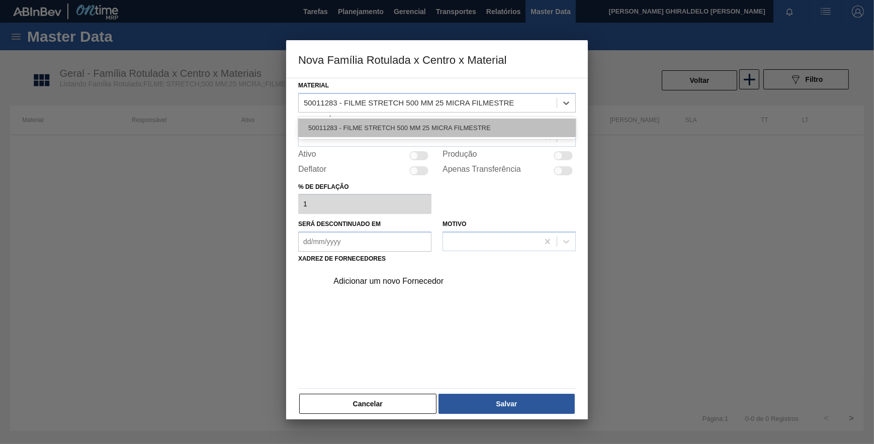
click at [356, 131] on div "50011283 - FILME STRETCH 500 MM 25 MICRA FILMESTRE" at bounding box center [436, 128] width 277 height 19
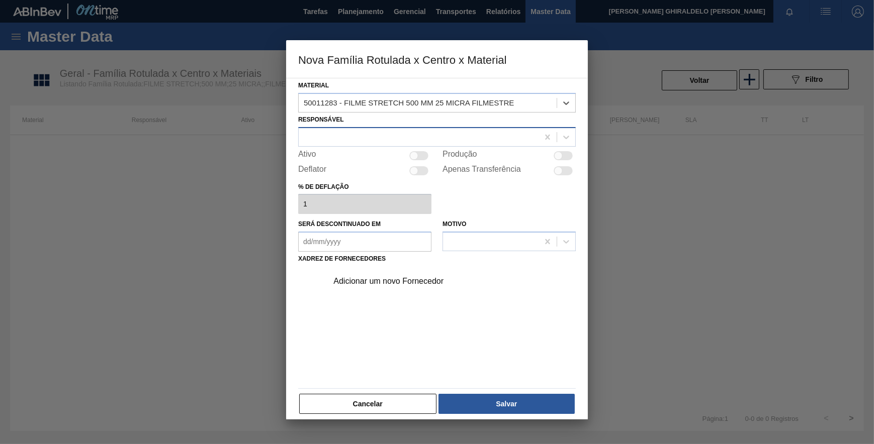
click at [347, 141] on div at bounding box center [419, 137] width 240 height 15
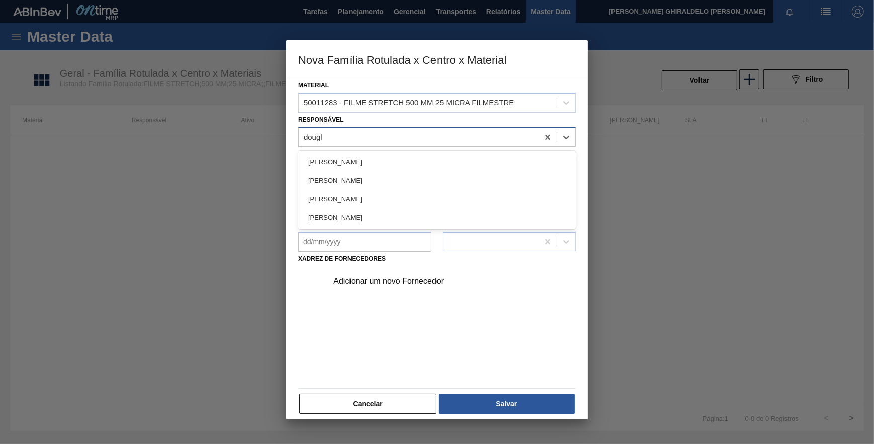
type input "dougla"
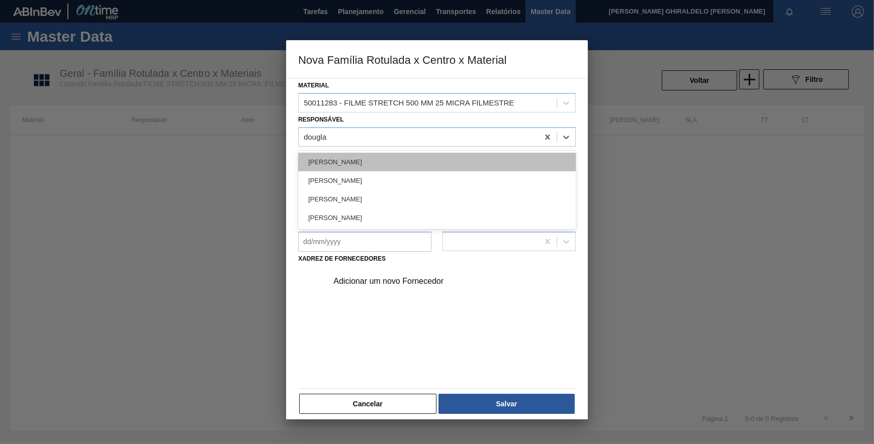
click at [366, 160] on div "[PERSON_NAME]" at bounding box center [436, 162] width 277 height 19
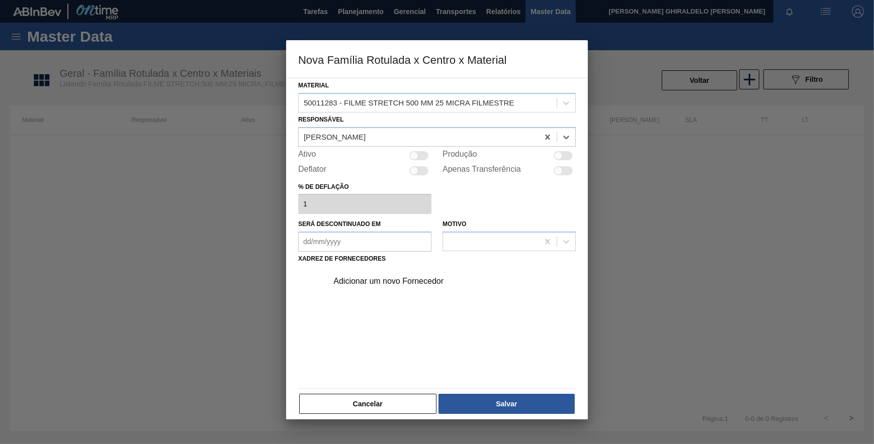
click at [408, 279] on div "Adicionar um novo Fornecedor" at bounding box center [431, 281] width 197 height 9
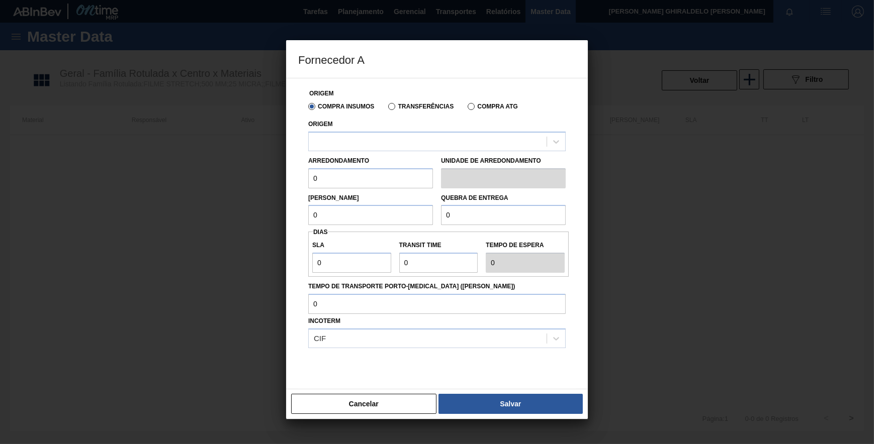
click at [401, 153] on div "Arredondamento 0 Unidade de arredondamento" at bounding box center [436, 169] width 265 height 37
click at [392, 146] on div at bounding box center [428, 141] width 238 height 15
drag, startPoint x: 399, startPoint y: 146, endPoint x: 434, endPoint y: 256, distance: 115.6
click at [399, 145] on div at bounding box center [428, 141] width 238 height 15
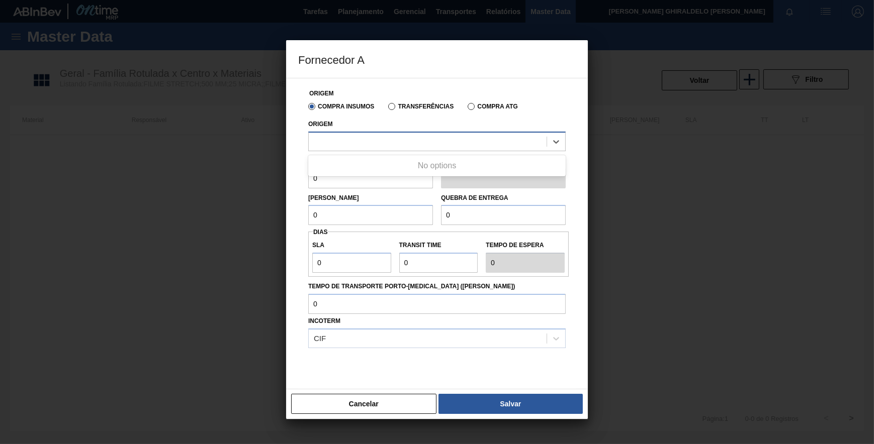
click at [422, 137] on div at bounding box center [428, 141] width 238 height 15
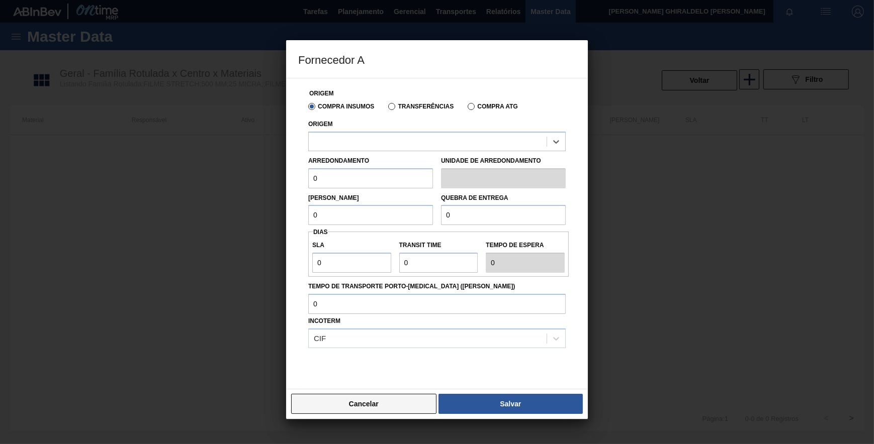
click at [372, 398] on button "Cancelar" at bounding box center [363, 404] width 145 height 20
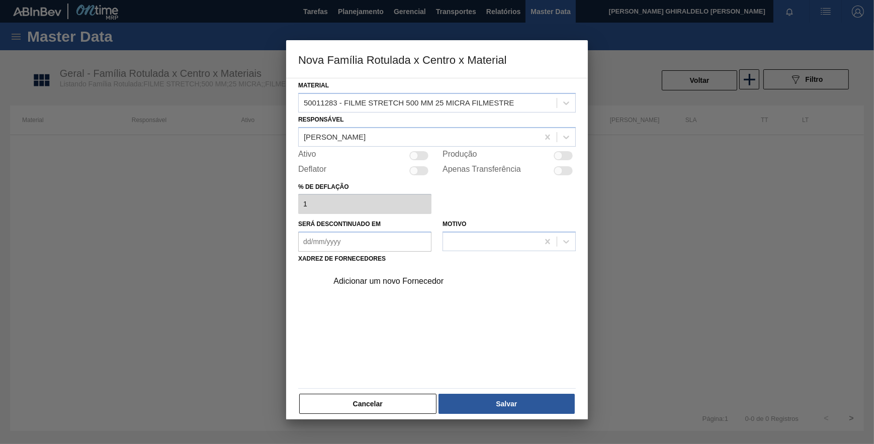
click at [376, 280] on div "Adicionar um novo Fornecedor" at bounding box center [431, 281] width 197 height 9
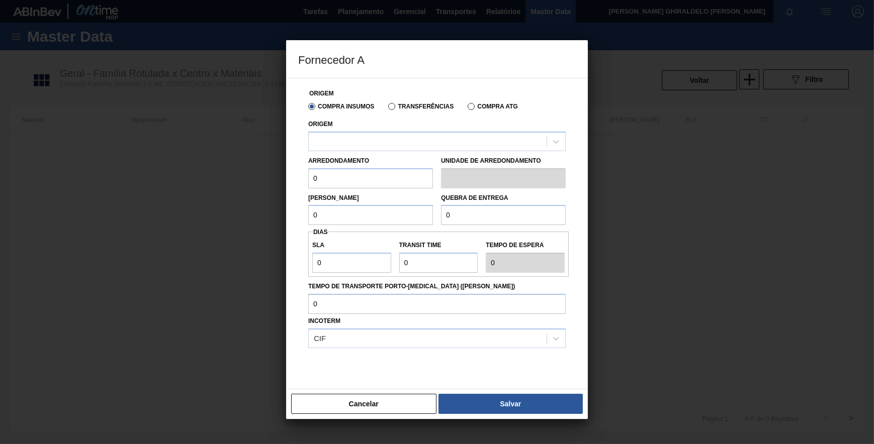
click at [423, 154] on div "Arredondamento 0" at bounding box center [370, 171] width 125 height 35
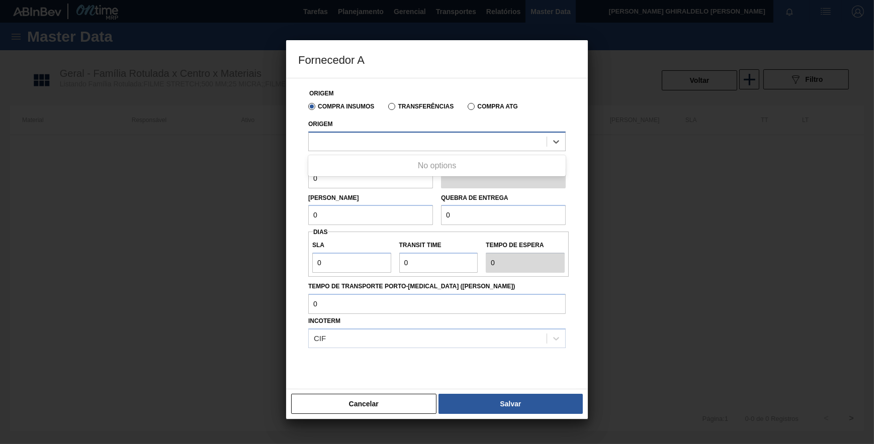
click at [417, 149] on div at bounding box center [428, 141] width 238 height 15
click at [413, 144] on div at bounding box center [428, 141] width 238 height 15
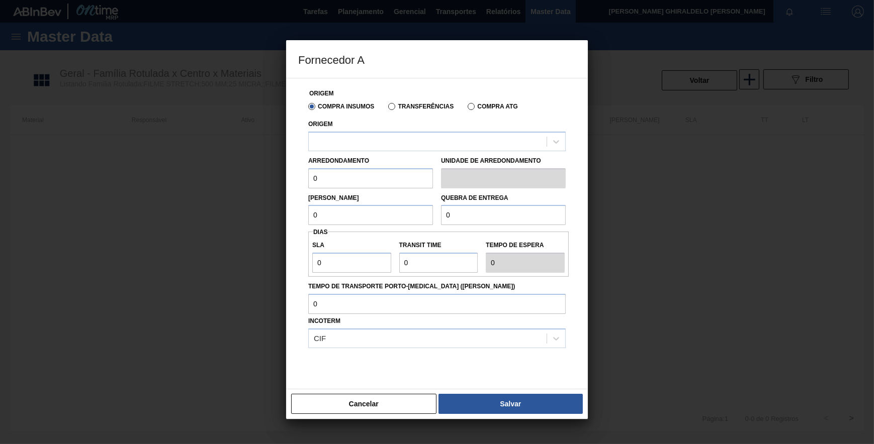
click at [406, 112] on div "Compra Insumos Transferências Compra ATG" at bounding box center [436, 106] width 265 height 17
click at [404, 106] on label "Transferências" at bounding box center [420, 106] width 65 height 7
click at [387, 109] on input "Transferências" at bounding box center [387, 109] width 0 height 0
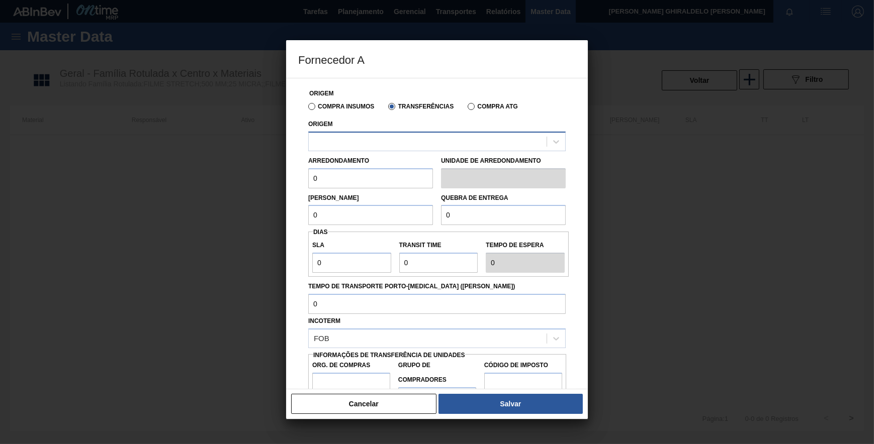
click at [407, 141] on div at bounding box center [428, 141] width 238 height 15
click at [392, 405] on button "Cancelar" at bounding box center [363, 404] width 145 height 20
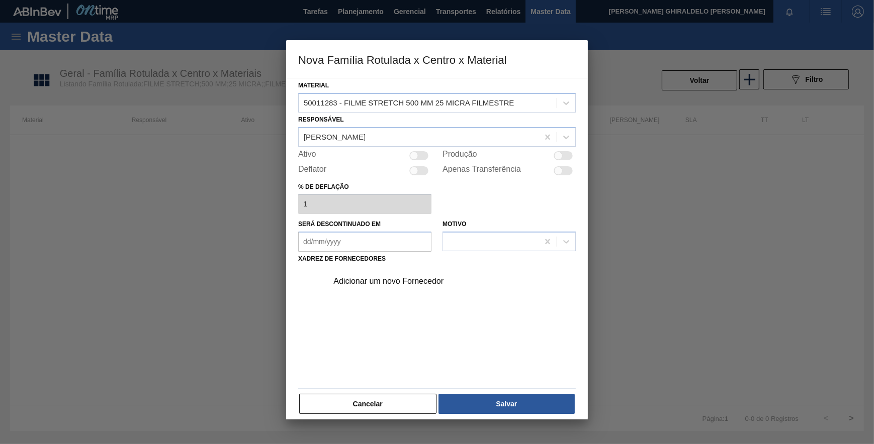
click at [392, 405] on button "Cancelar" at bounding box center [367, 404] width 137 height 20
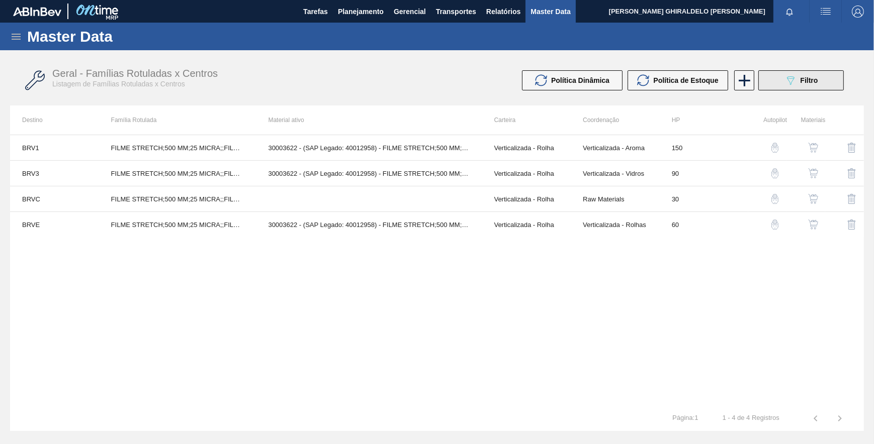
click at [767, 83] on button "089F7B8B-B2A5-4AFE-B5C0-19BA573D28AC Filtro" at bounding box center [800, 80] width 85 height 20
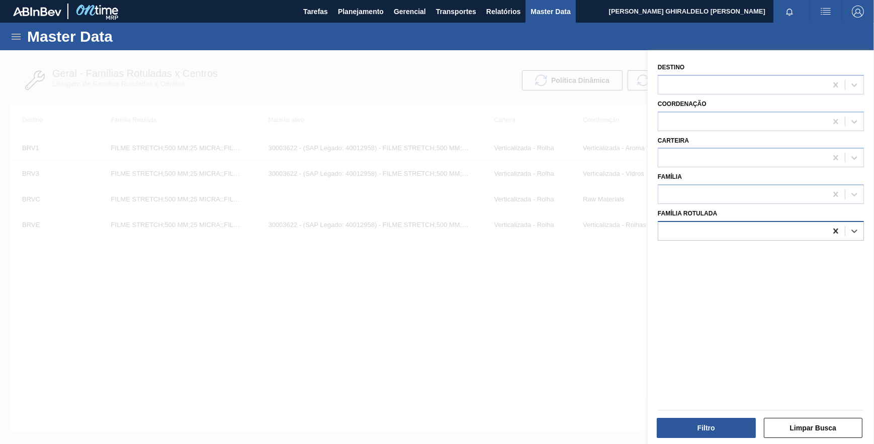
click at [833, 229] on icon at bounding box center [835, 231] width 5 height 5
paste Rotulada "AREIA JGS 400"
type Rotulada "AREIA JGS 400"
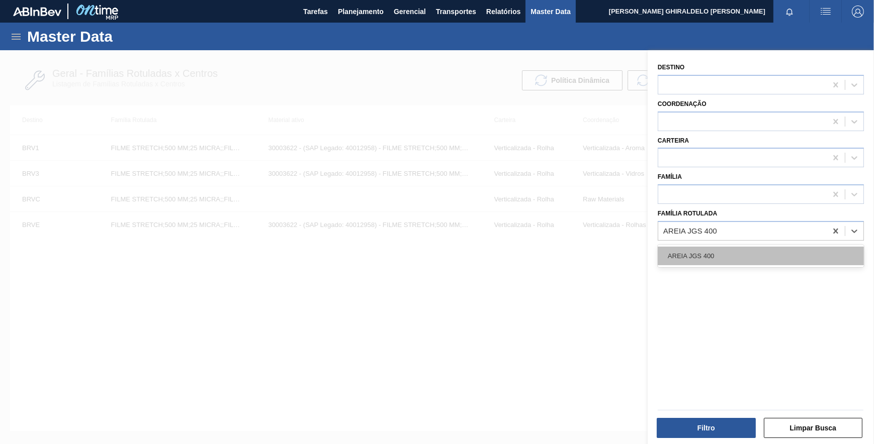
click at [731, 259] on div "AREIA JGS 400" at bounding box center [760, 256] width 206 height 19
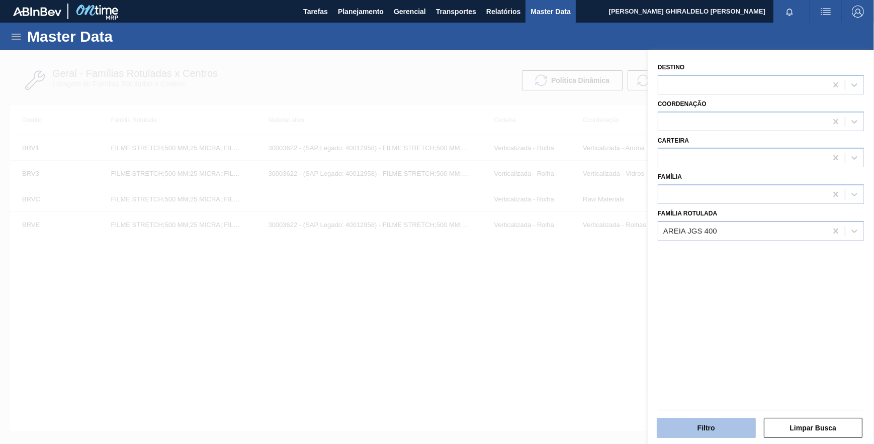
click at [714, 428] on button "Filtro" at bounding box center [705, 428] width 99 height 20
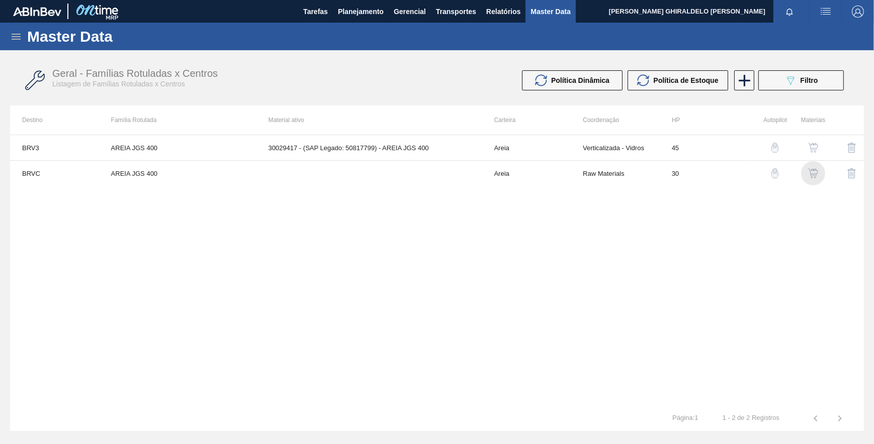
click at [814, 173] on img "button" at bounding box center [813, 173] width 10 height 10
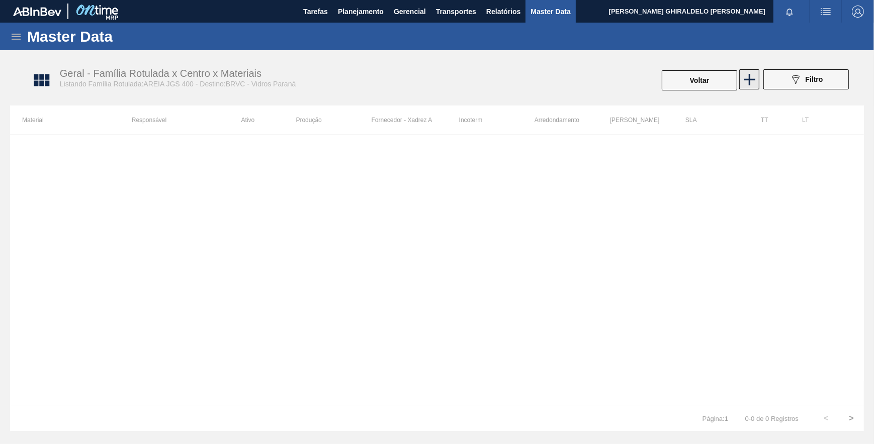
click at [754, 80] on icon at bounding box center [749, 80] width 12 height 12
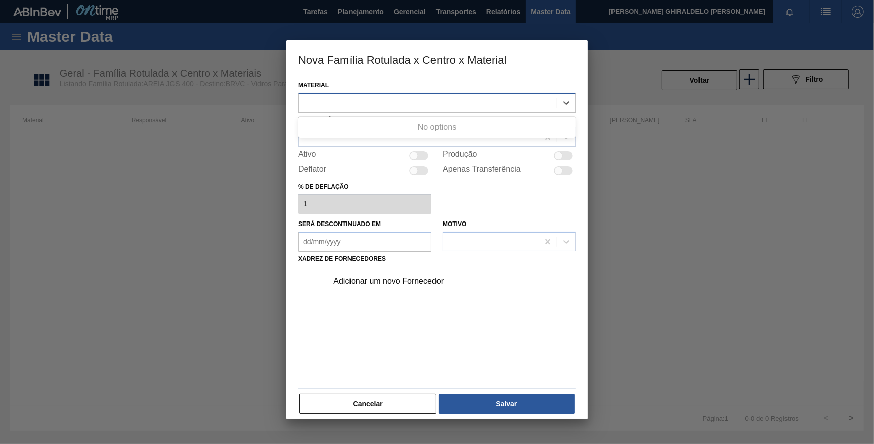
click at [390, 109] on div at bounding box center [428, 103] width 258 height 15
drag, startPoint x: 343, startPoint y: 404, endPoint x: 165, endPoint y: 257, distance: 230.7
click at [342, 402] on button "Cancelar" at bounding box center [367, 404] width 137 height 20
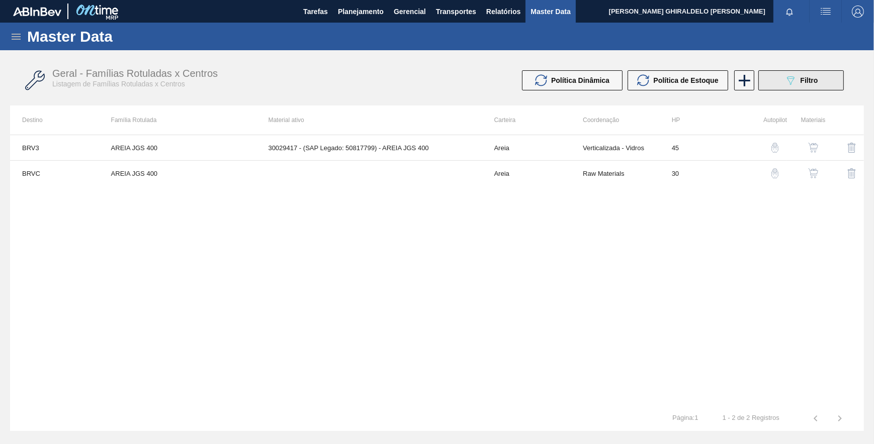
click at [774, 80] on button "089F7B8B-B2A5-4AFE-B5C0-19BA573D28AC Filtro" at bounding box center [800, 80] width 85 height 20
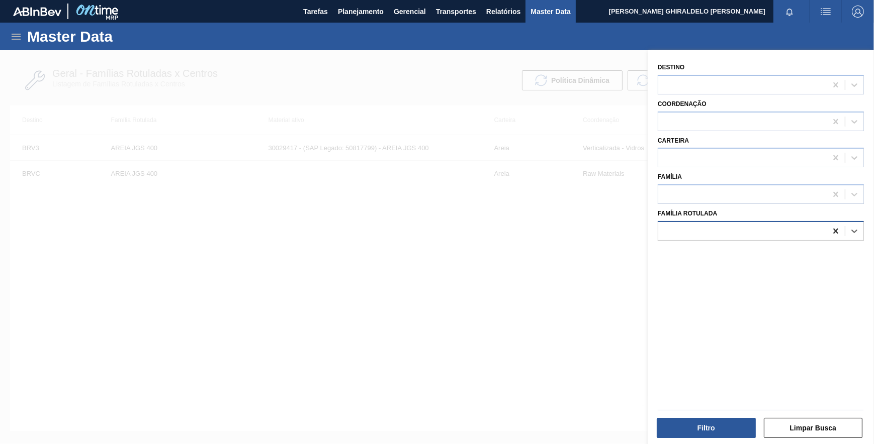
click at [833, 235] on icon at bounding box center [835, 231] width 10 height 10
paste Rotulada "FILME STRETCH 750 X 25 AUTOMATICO"
type Rotulada "FILME STRETCH 750 X 25 AUTOMATICO"
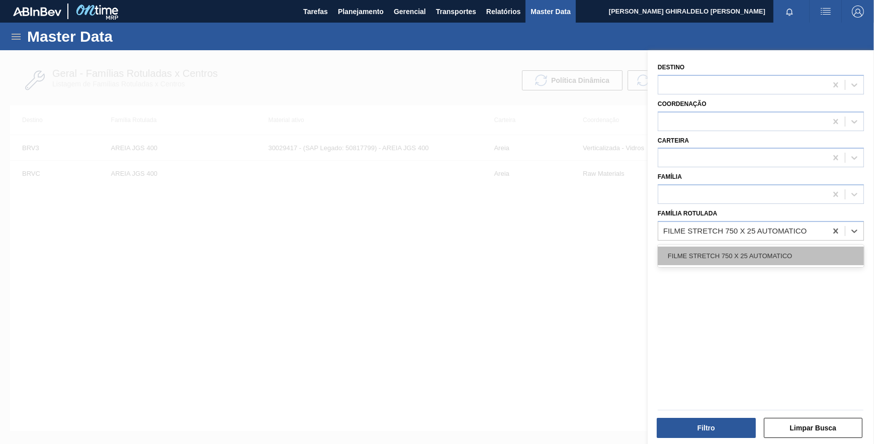
click at [756, 254] on div "FILME STRETCH 750 X 25 AUTOMATICO" at bounding box center [760, 256] width 206 height 19
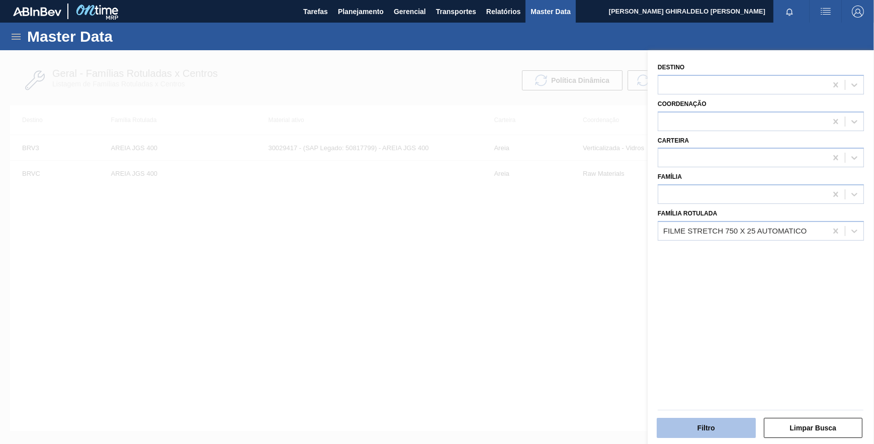
click at [716, 426] on button "Filtro" at bounding box center [705, 428] width 99 height 20
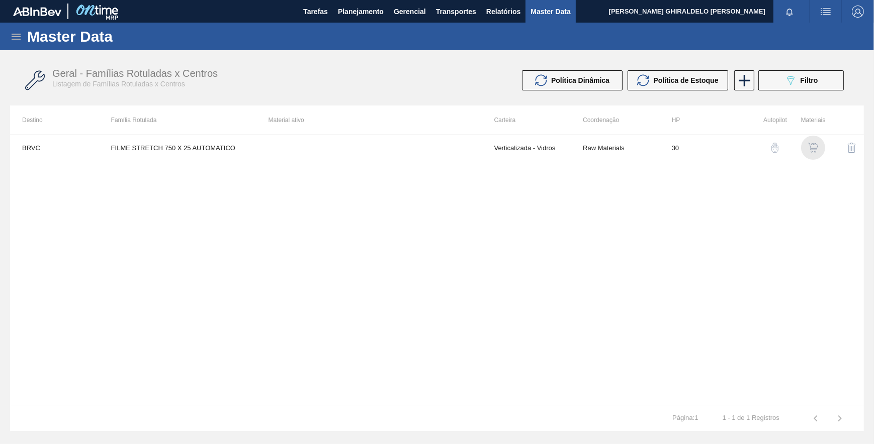
click at [812, 145] on img "button" at bounding box center [813, 148] width 10 height 10
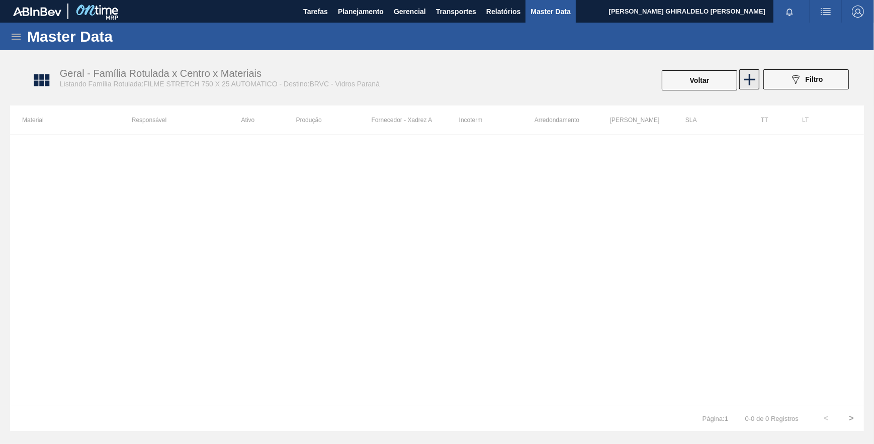
click at [755, 75] on icon at bounding box center [749, 80] width 20 height 20
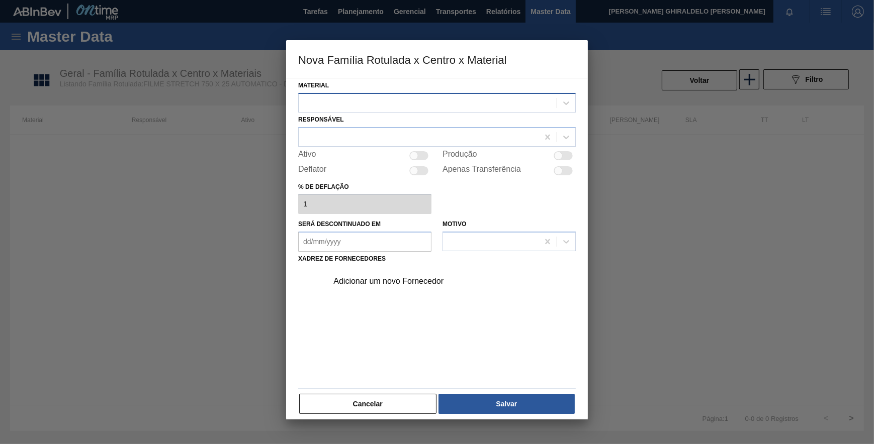
click at [430, 108] on div at bounding box center [428, 103] width 258 height 15
click at [229, 255] on div at bounding box center [437, 222] width 874 height 444
click at [356, 397] on button "Cancelar" at bounding box center [367, 404] width 137 height 20
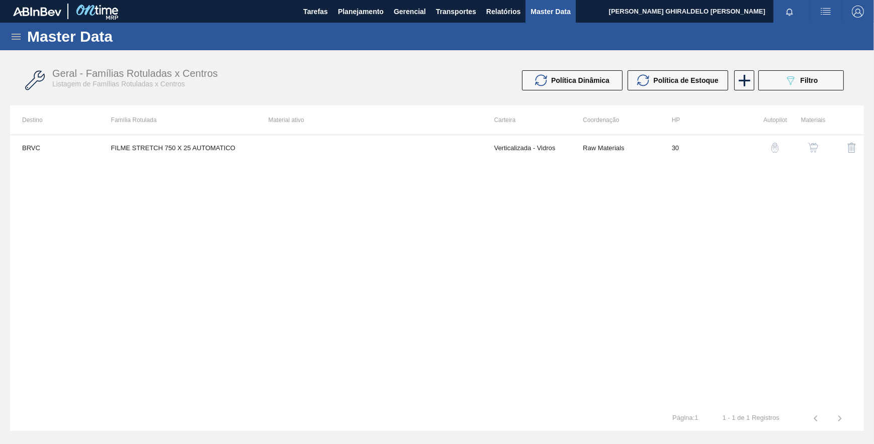
drag, startPoint x: 637, startPoint y: 188, endPoint x: 705, endPoint y: 125, distance: 92.5
click at [646, 179] on div "BRVC FILME STRETCH 750 X 25 AUTOMATICO Verticalizada - Vidros Raw Materials 30" at bounding box center [436, 270] width 853 height 271
click at [781, 80] on button "089F7B8B-B2A5-4AFE-B5C0-19BA573D28AC Filtro" at bounding box center [800, 80] width 85 height 20
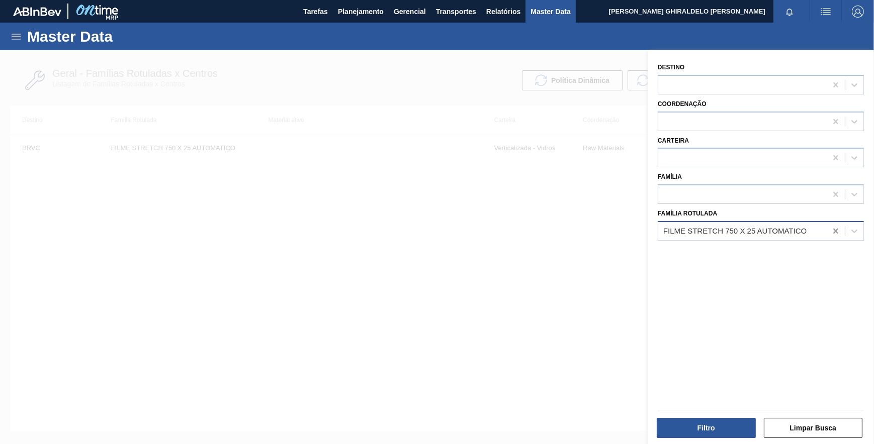
click at [828, 233] on div at bounding box center [835, 231] width 18 height 18
paste Rotulada "FILME STRETCH 750MMX25MICRA"
type Rotulada "FILME STRETCH 750MMX25MICRA"
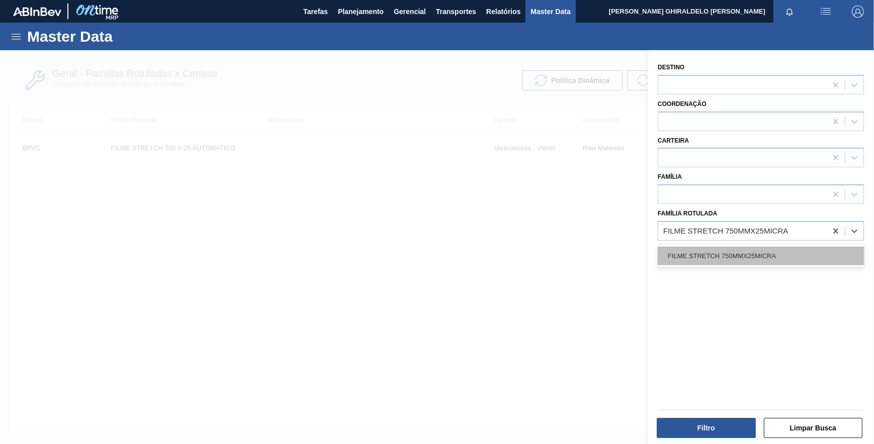
click at [725, 249] on div "FILME STRETCH 750MMX25MICRA" at bounding box center [760, 256] width 206 height 19
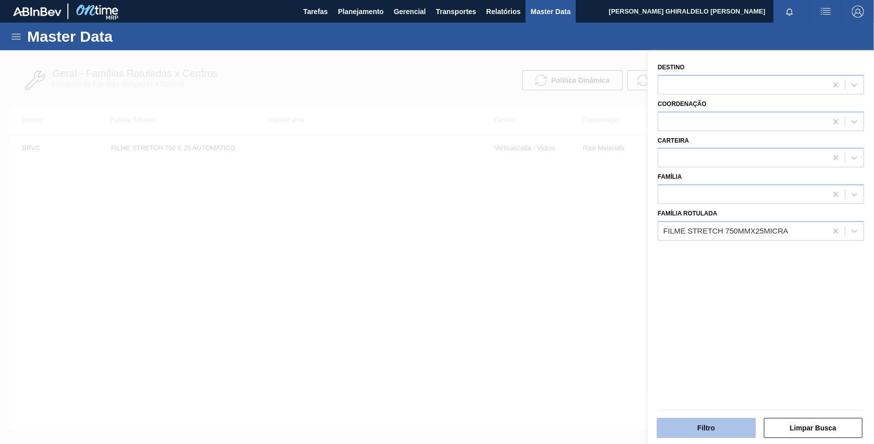
click at [709, 431] on button "Filtro" at bounding box center [705, 428] width 99 height 20
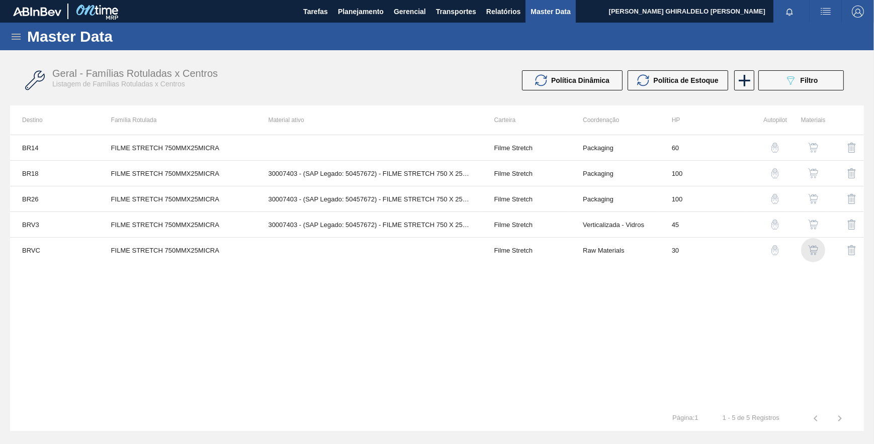
click at [810, 251] on img "button" at bounding box center [813, 250] width 10 height 10
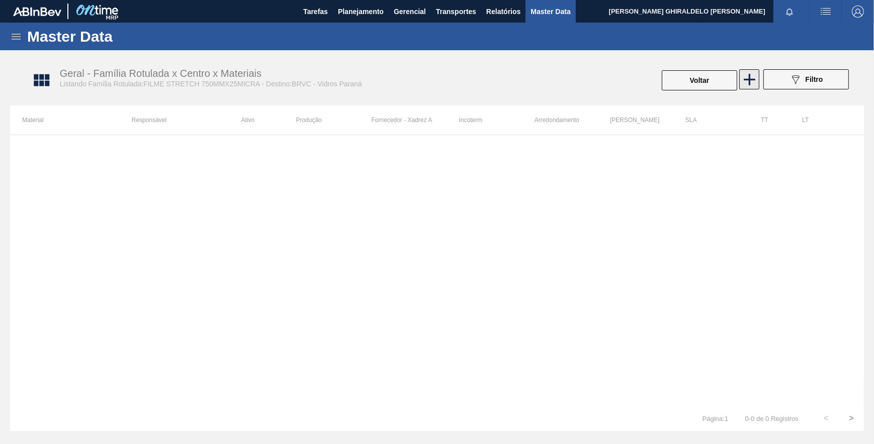
click at [744, 85] on icon at bounding box center [749, 80] width 20 height 20
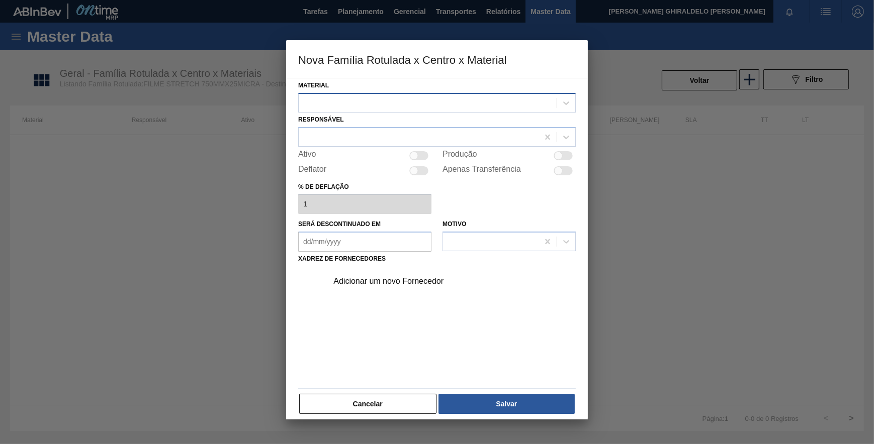
click at [490, 103] on div at bounding box center [428, 103] width 258 height 15
drag, startPoint x: 201, startPoint y: 272, endPoint x: 208, endPoint y: 276, distance: 8.1
click at [204, 273] on div at bounding box center [437, 222] width 874 height 444
click at [336, 399] on button "Cancelar" at bounding box center [367, 404] width 137 height 20
